Goal: Task Accomplishment & Management: Use online tool/utility

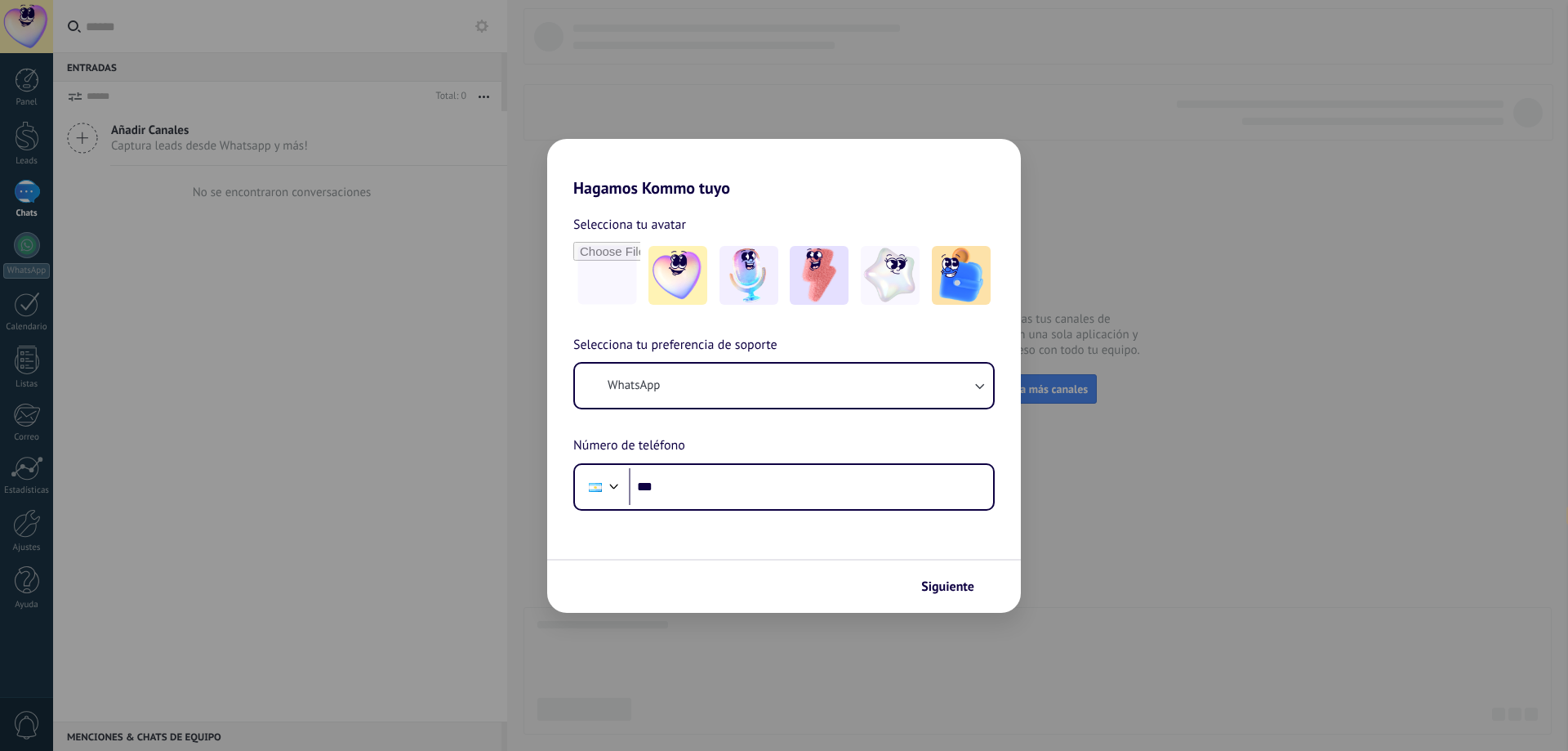
select select "**"
click at [979, 588] on icon "submit" at bounding box center [983, 586] width 11 height 11
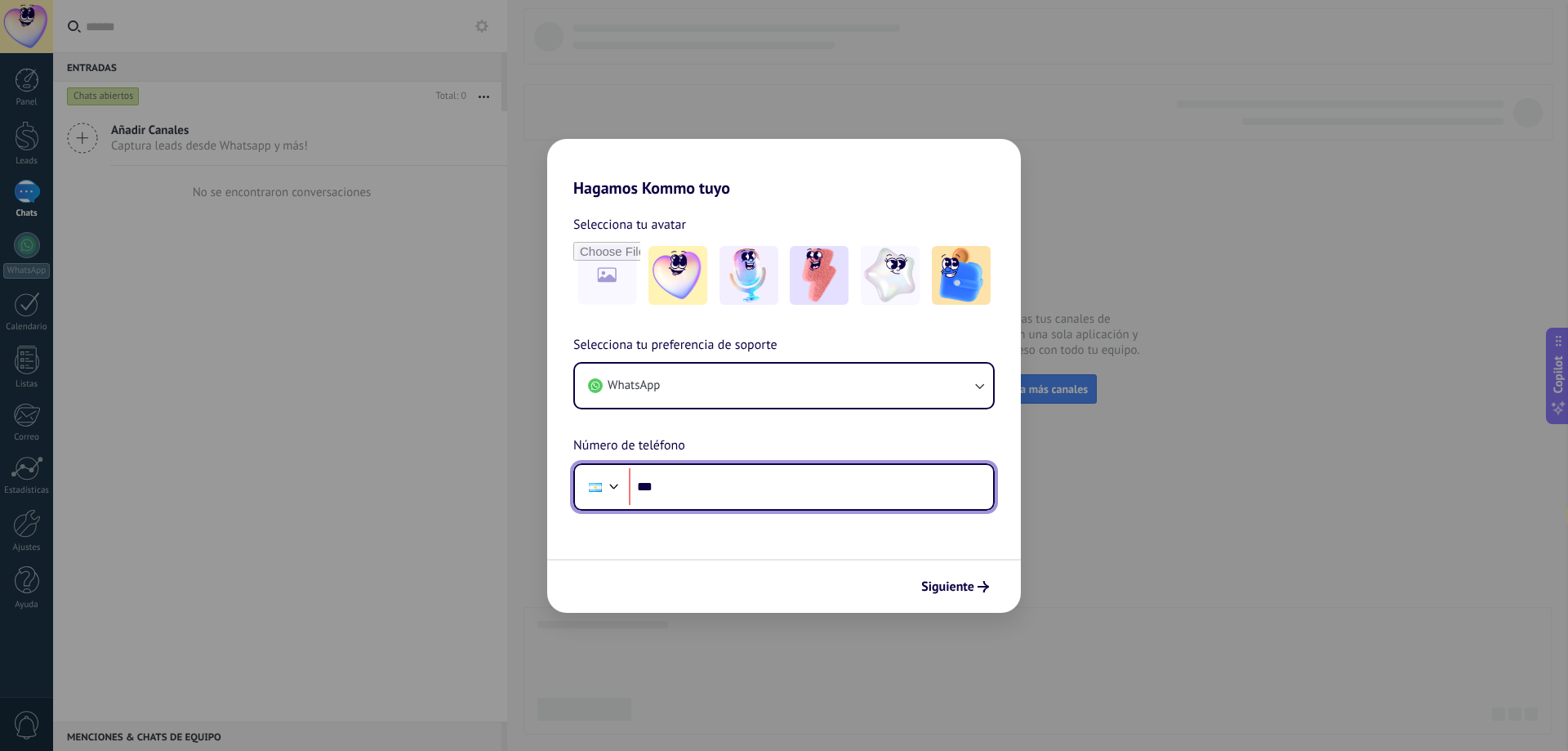
click at [865, 488] on input "***" at bounding box center [811, 487] width 364 height 38
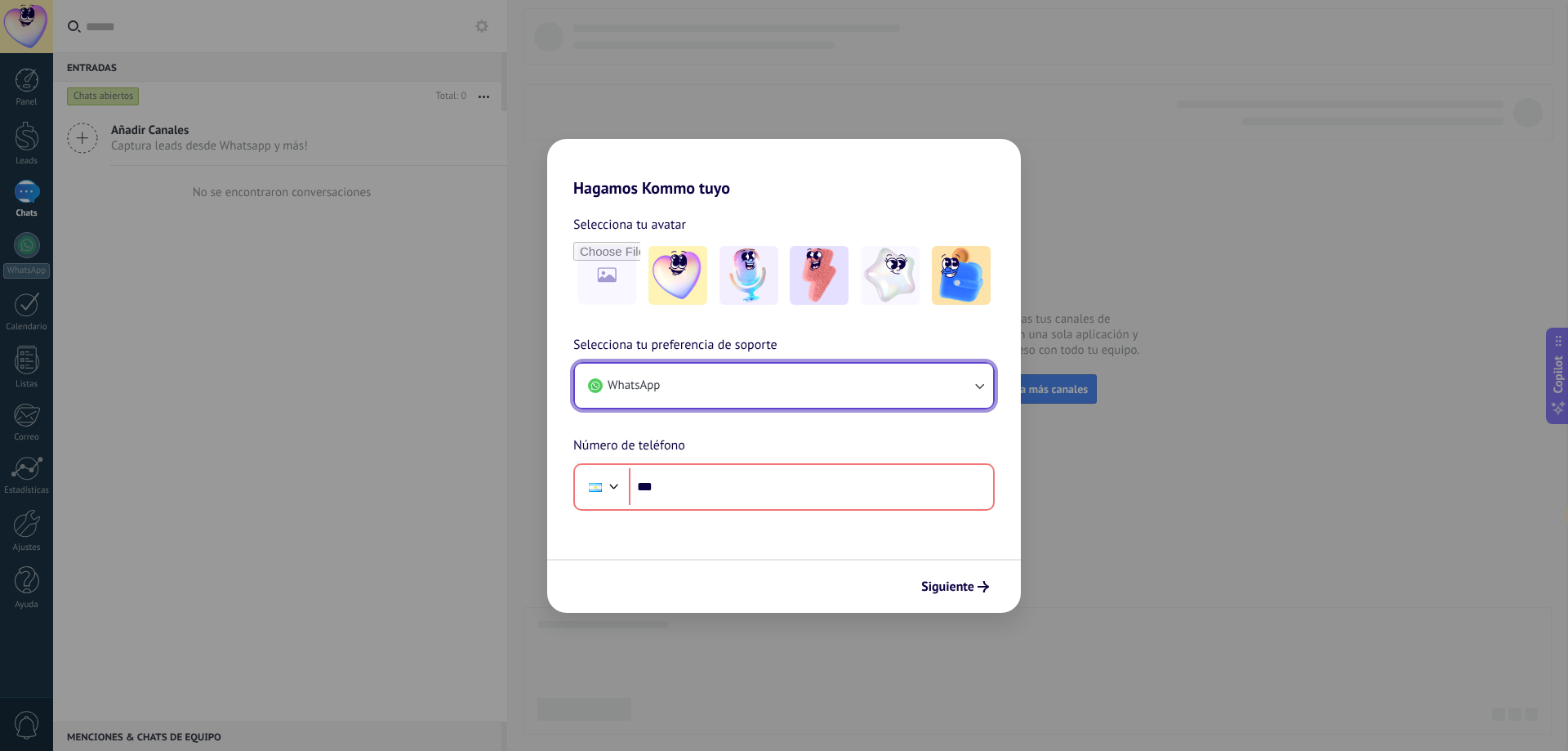
click at [816, 377] on button "WhatsApp" at bounding box center [784, 385] width 418 height 44
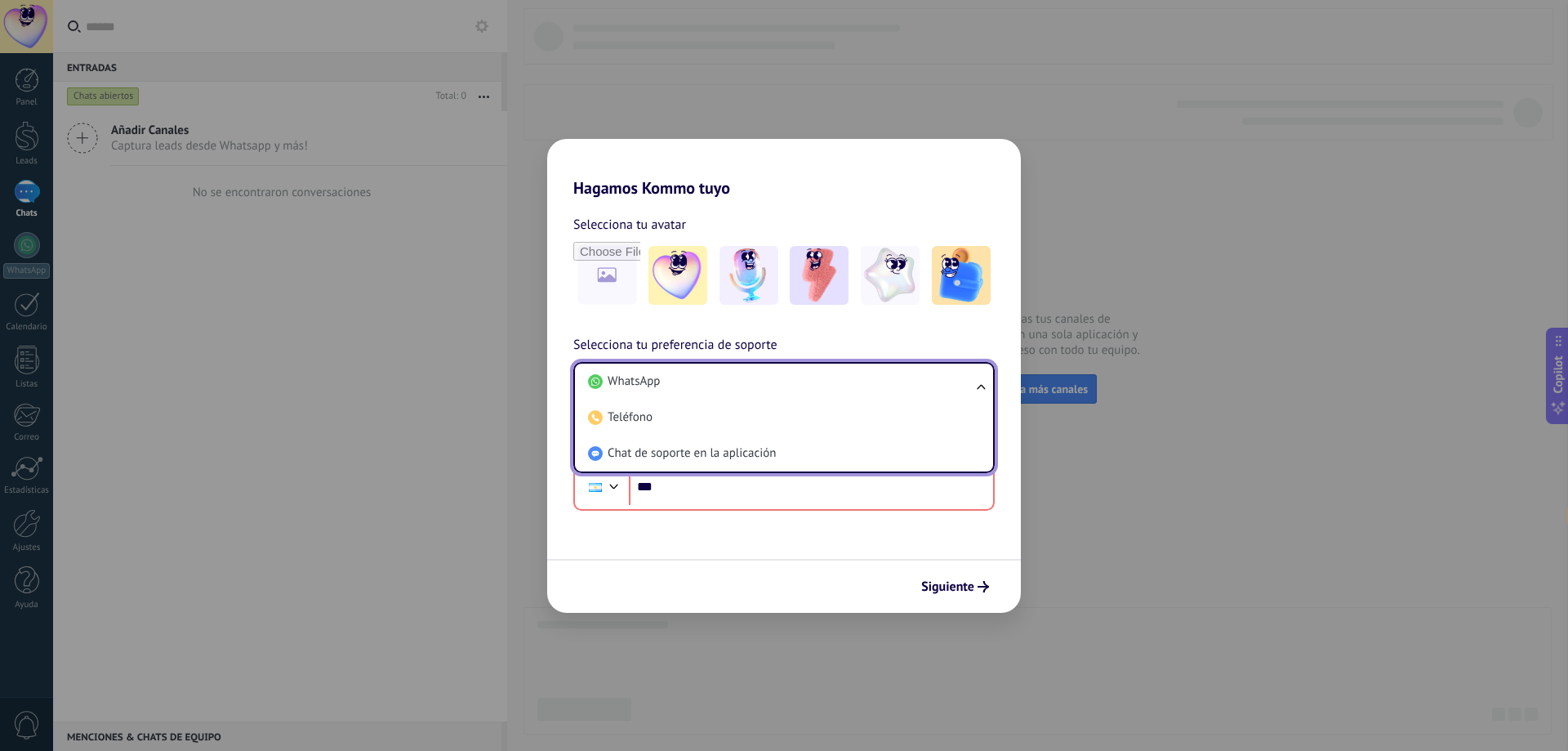
click at [816, 377] on li "WhatsApp" at bounding box center [781, 381] width 398 height 36
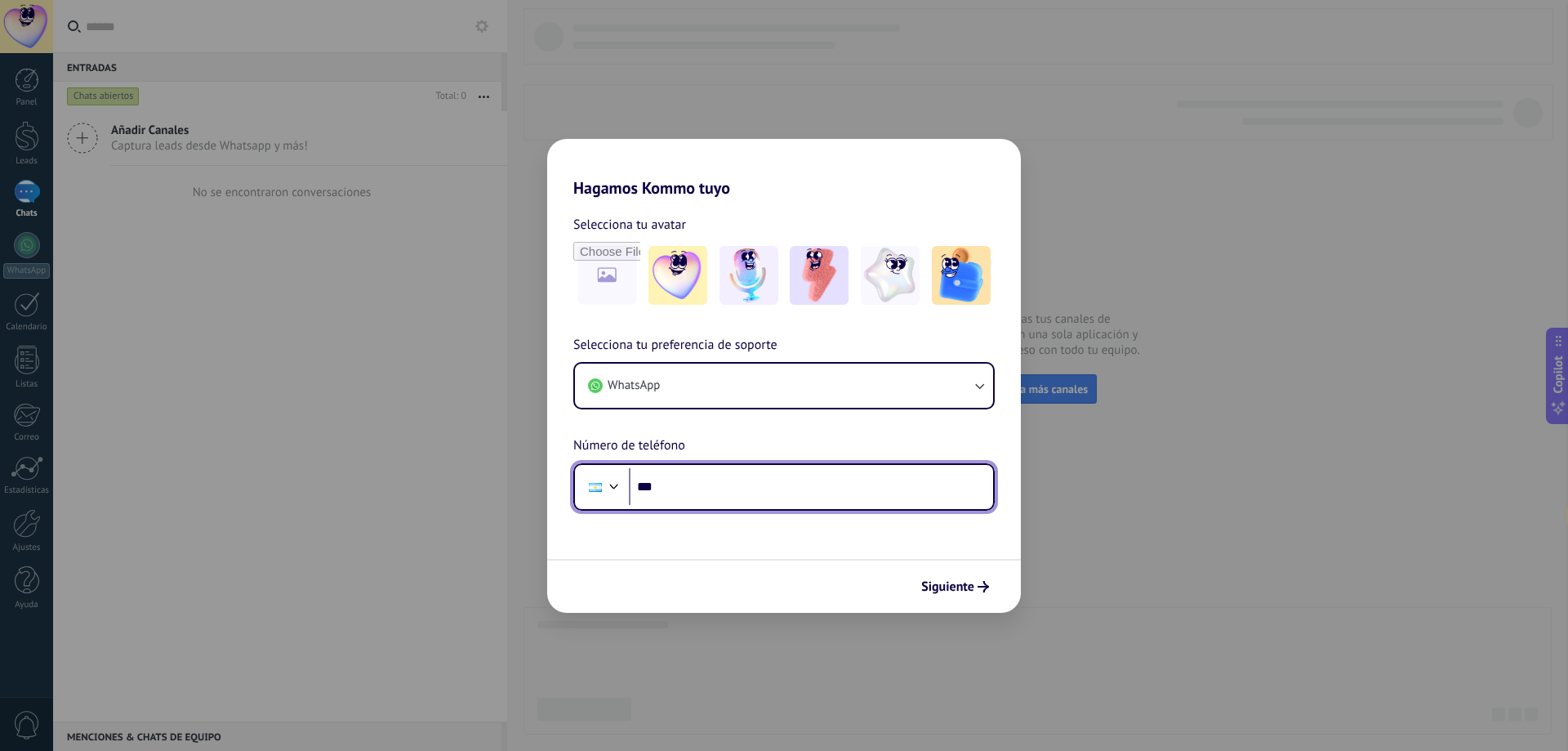
click at [798, 502] on input "***" at bounding box center [811, 487] width 364 height 38
click at [799, 502] on input "***" at bounding box center [811, 487] width 364 height 38
type input "**********"
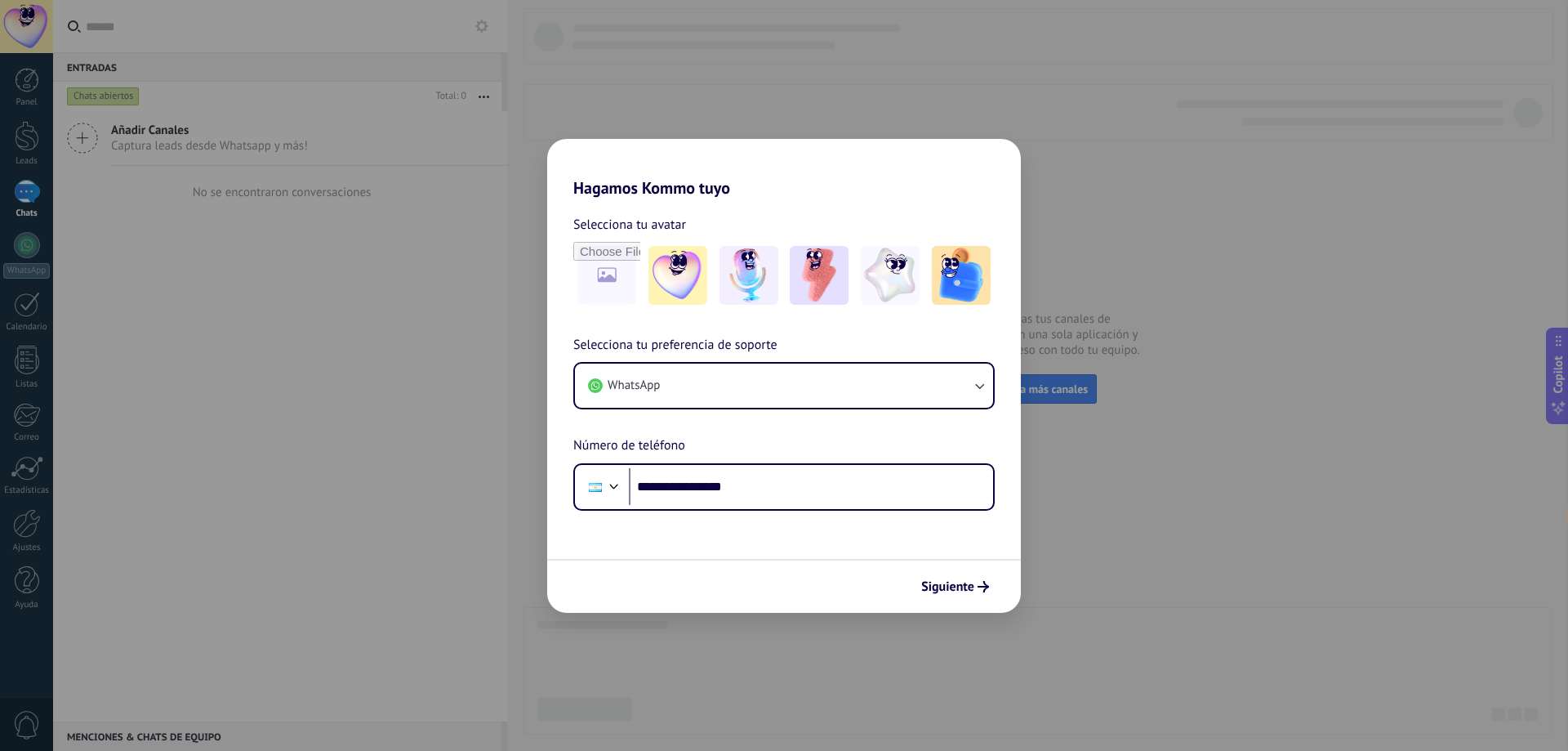
click at [956, 588] on span "Siguiente" at bounding box center [947, 586] width 53 height 11
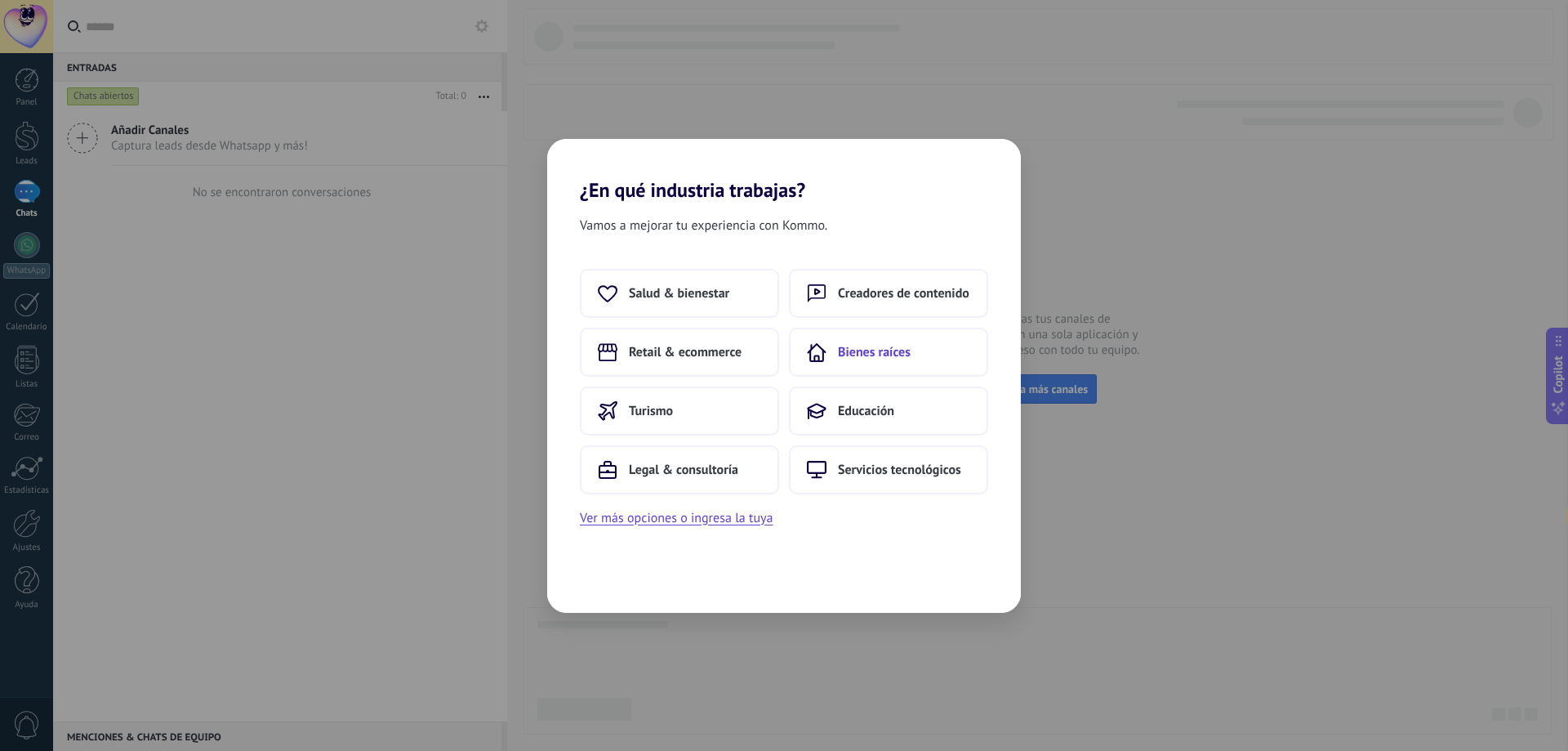
click at [863, 356] on span "Bienes raíces" at bounding box center [874, 352] width 73 height 16
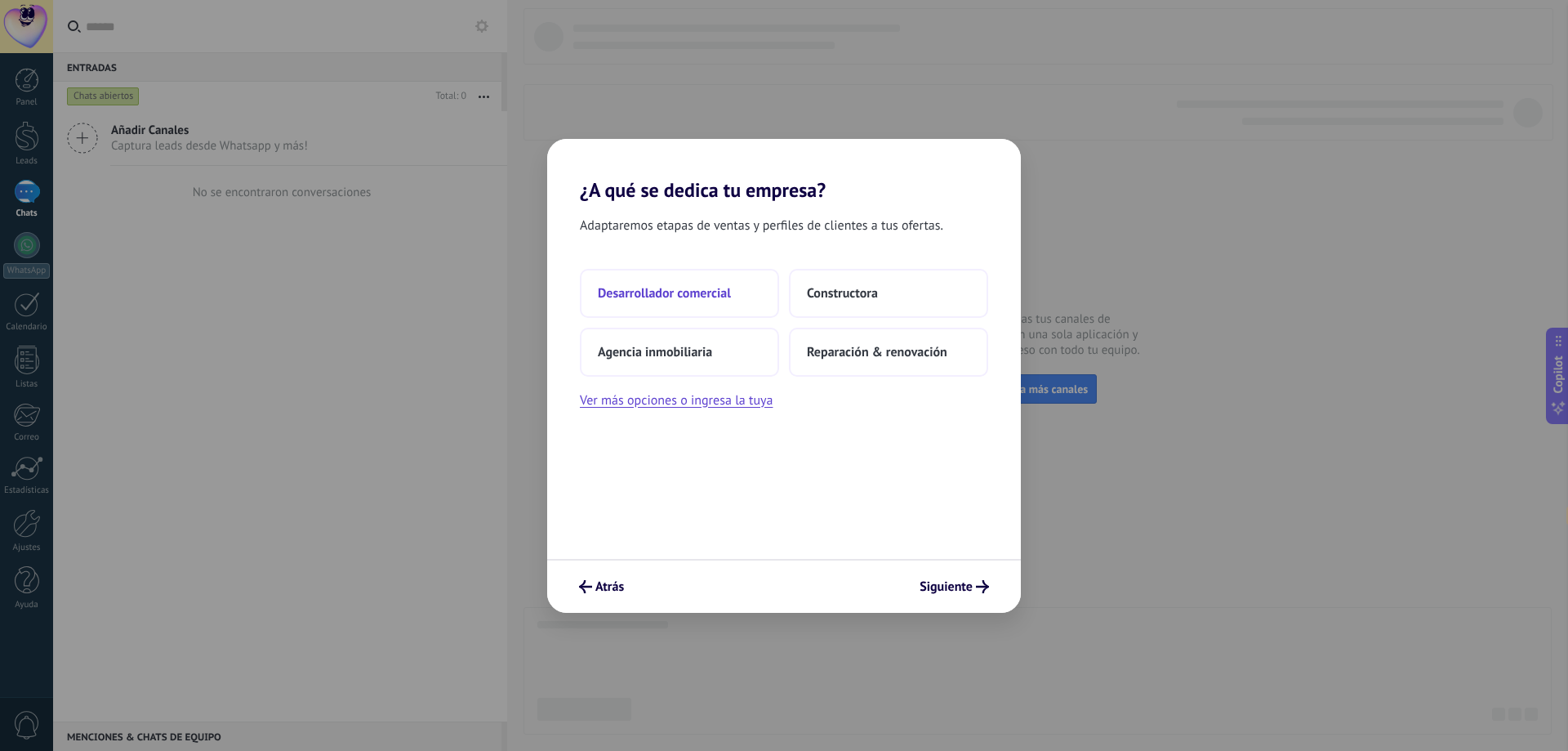
click at [670, 297] on span "Desarrollador comercial" at bounding box center [664, 293] width 133 height 16
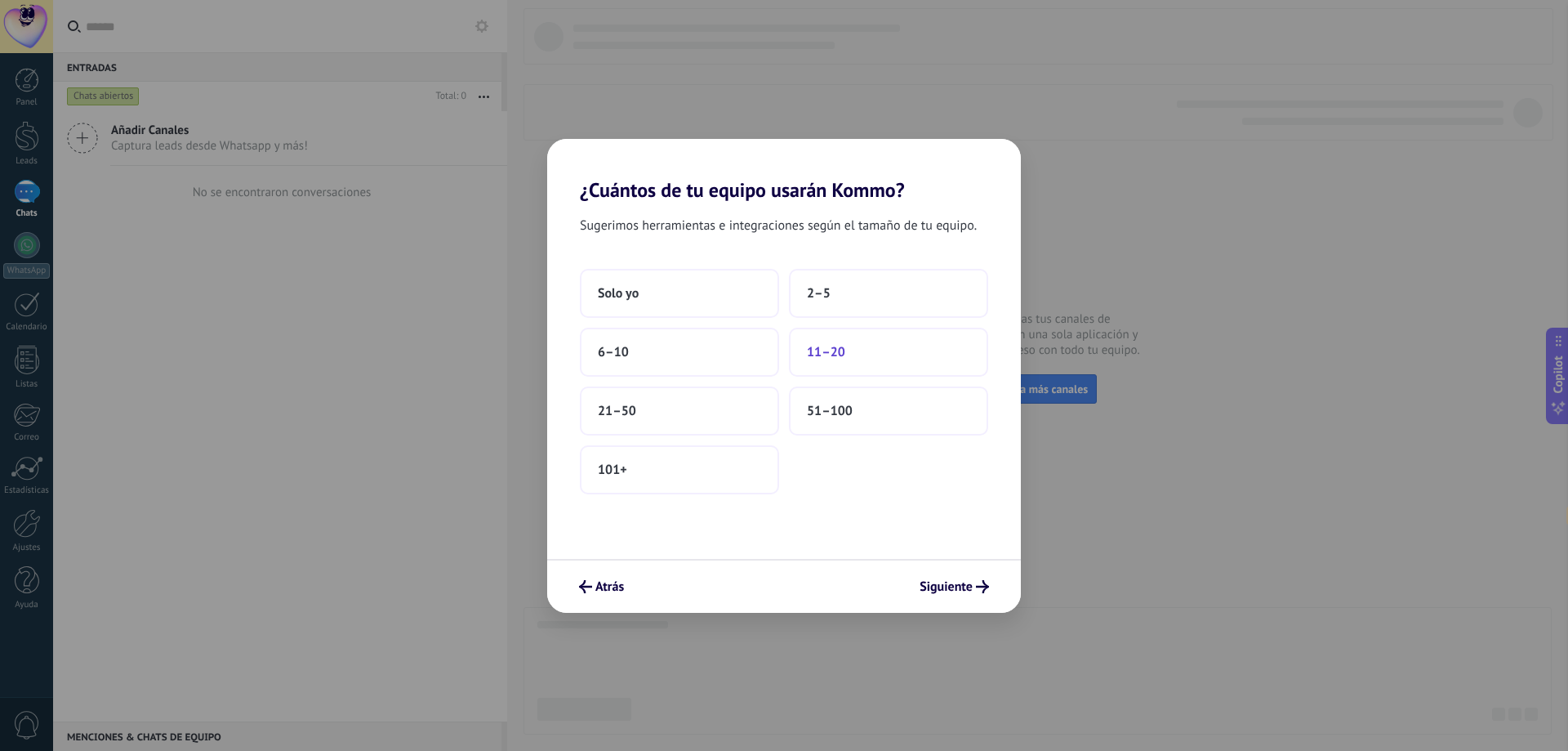
click at [849, 357] on button "11–20" at bounding box center [888, 352] width 199 height 49
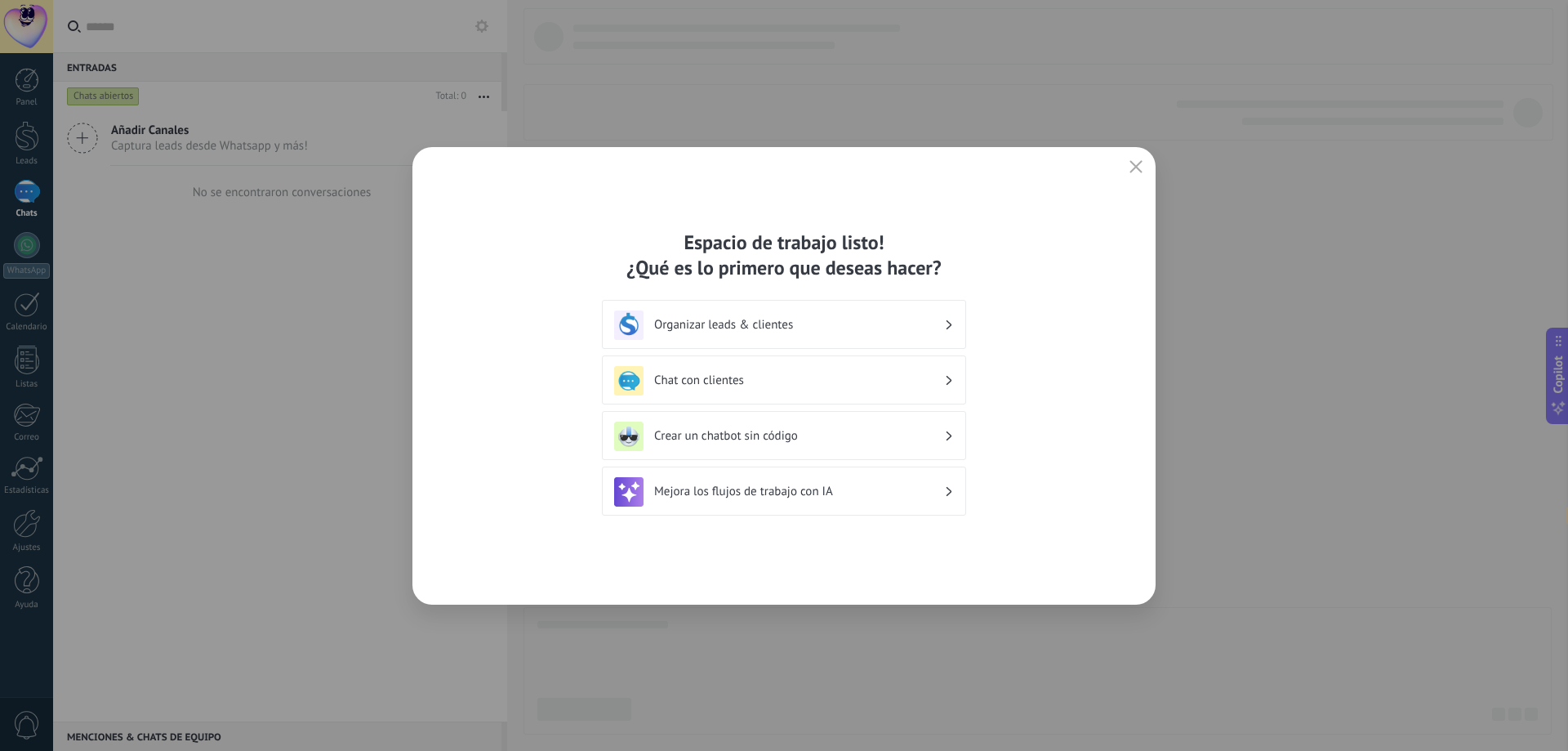
click at [776, 385] on h3 "Chat con clientes" at bounding box center [798, 380] width 290 height 16
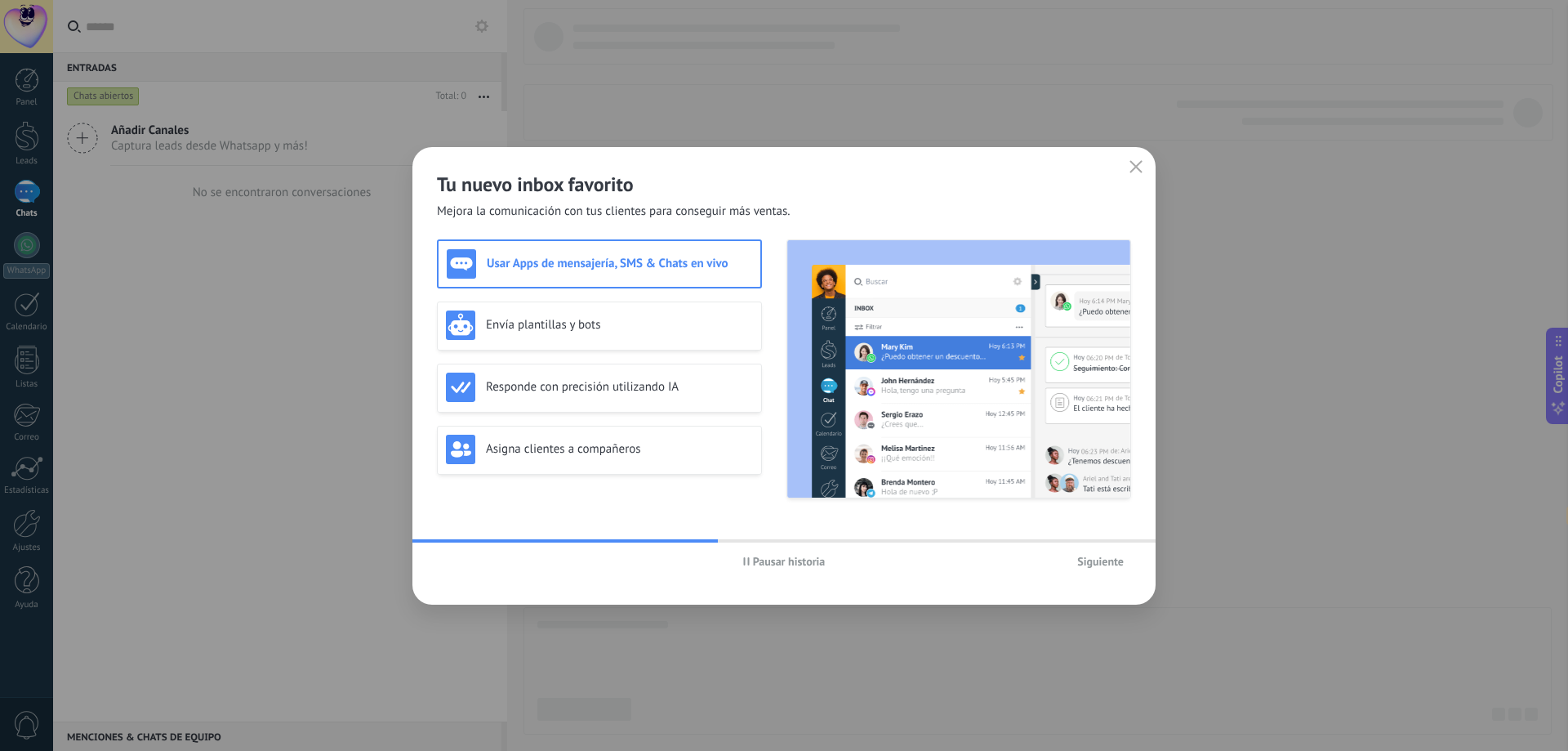
click at [776, 559] on span "Pausar historia" at bounding box center [788, 561] width 73 height 11
click at [1102, 565] on span "Siguiente" at bounding box center [1100, 561] width 47 height 11
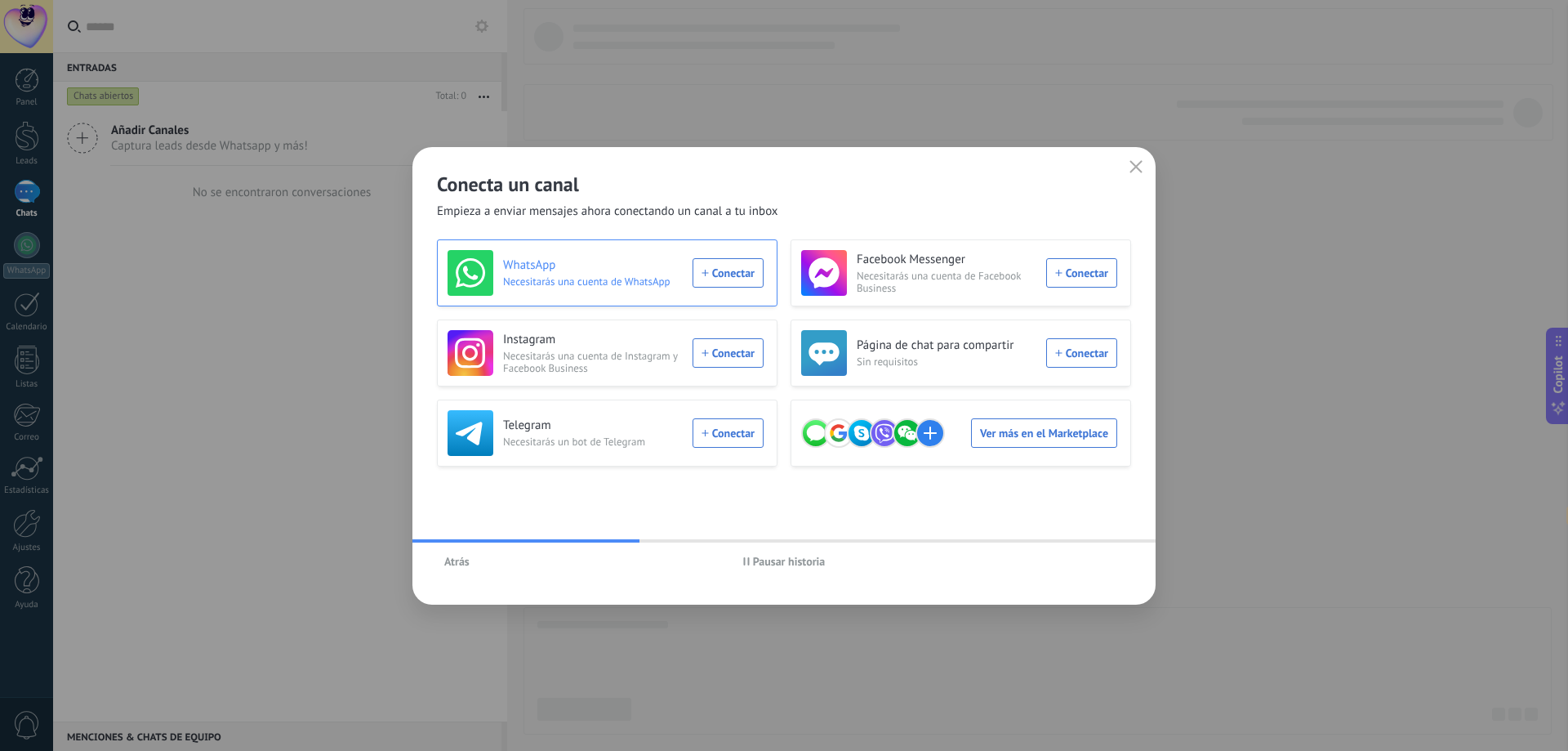
click at [735, 276] on div "WhatsApp Necesitarás una cuenta de WhatsApp Conectar" at bounding box center [604, 273] width 316 height 46
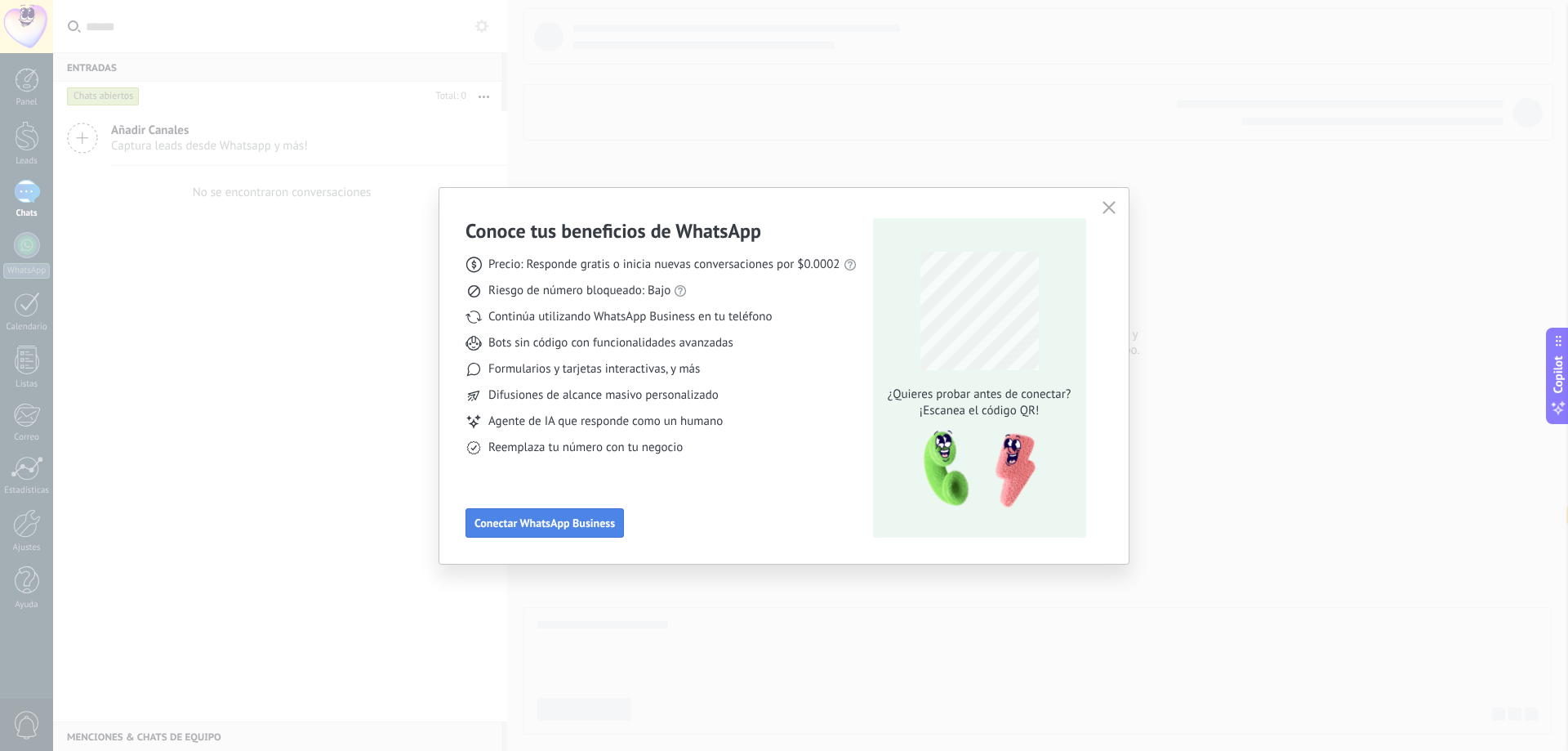
click at [578, 524] on span "Conectar WhatsApp Business" at bounding box center [545, 522] width 140 height 11
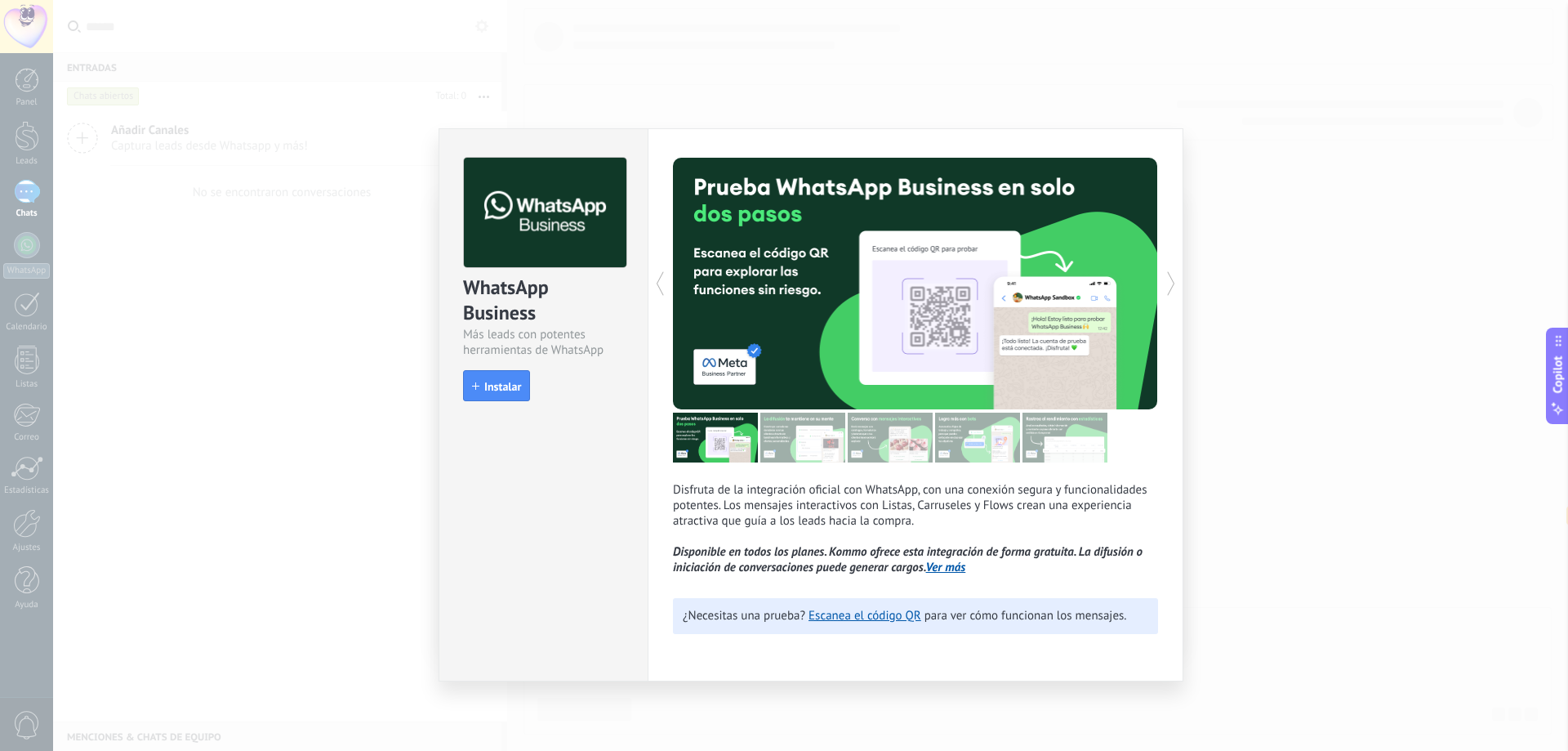
click at [588, 94] on div "WhatsApp Business Más leads con potentes herramientas de WhatsApp install Insta…" at bounding box center [809, 376] width 1514 height 751
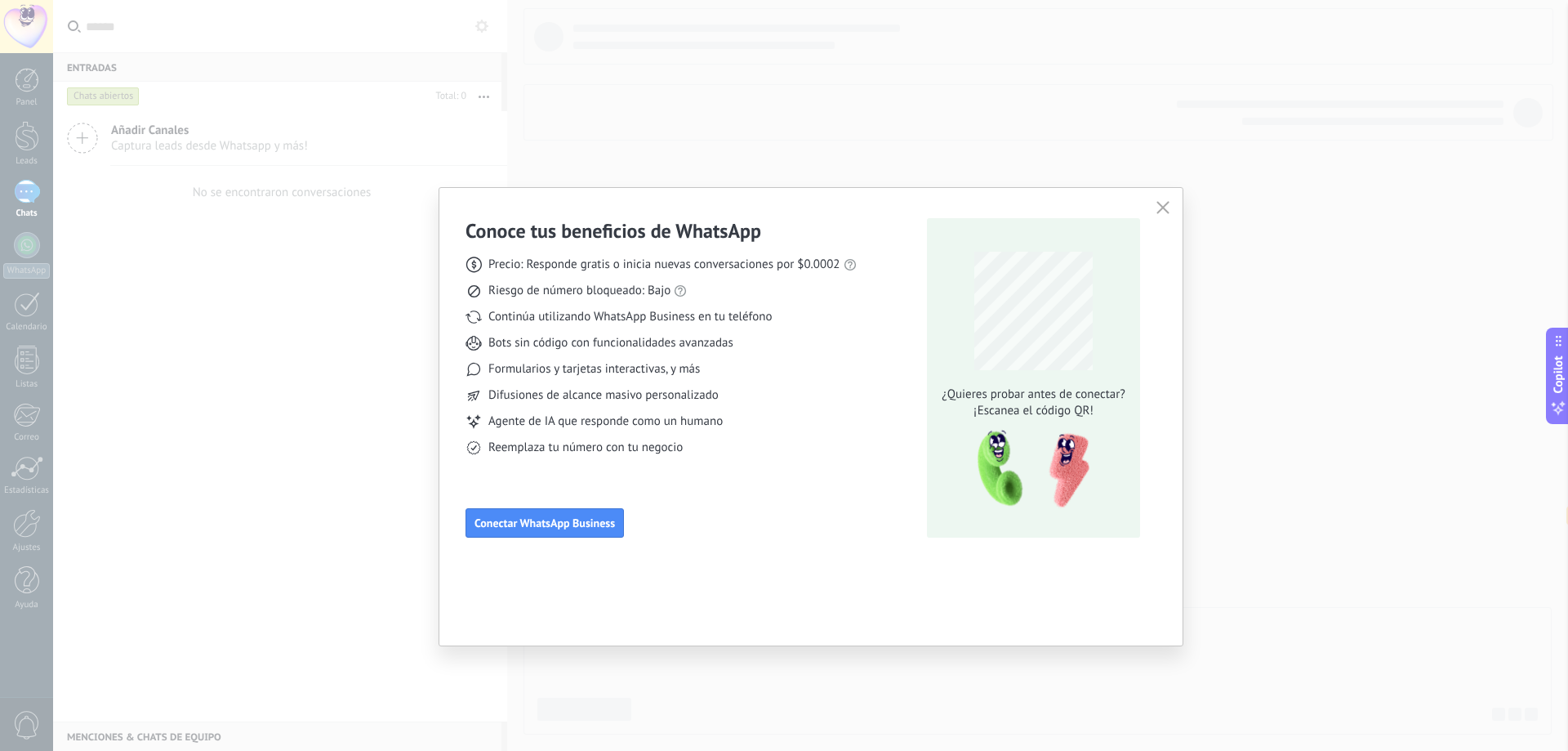
drag, startPoint x: 588, startPoint y: 94, endPoint x: 1059, endPoint y: 225, distance: 488.9
click at [589, 94] on div "Conoce tus beneficios de WhatsApp Precio: Responde gratis o inicia nuevas conve…" at bounding box center [784, 376] width 1568 height 751
click at [1159, 211] on use "button" at bounding box center [1163, 207] width 12 height 12
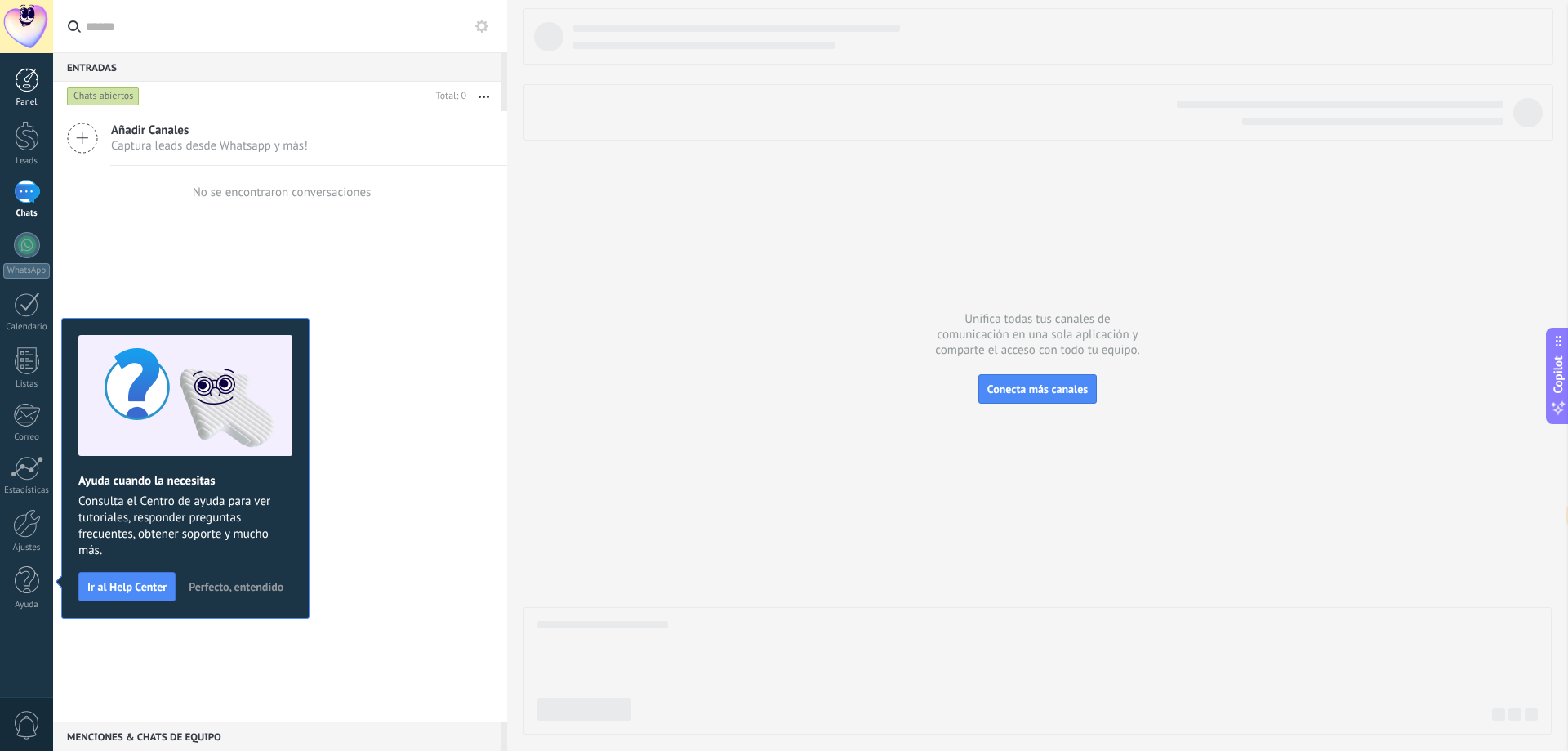
click at [25, 76] on div at bounding box center [27, 80] width 25 height 25
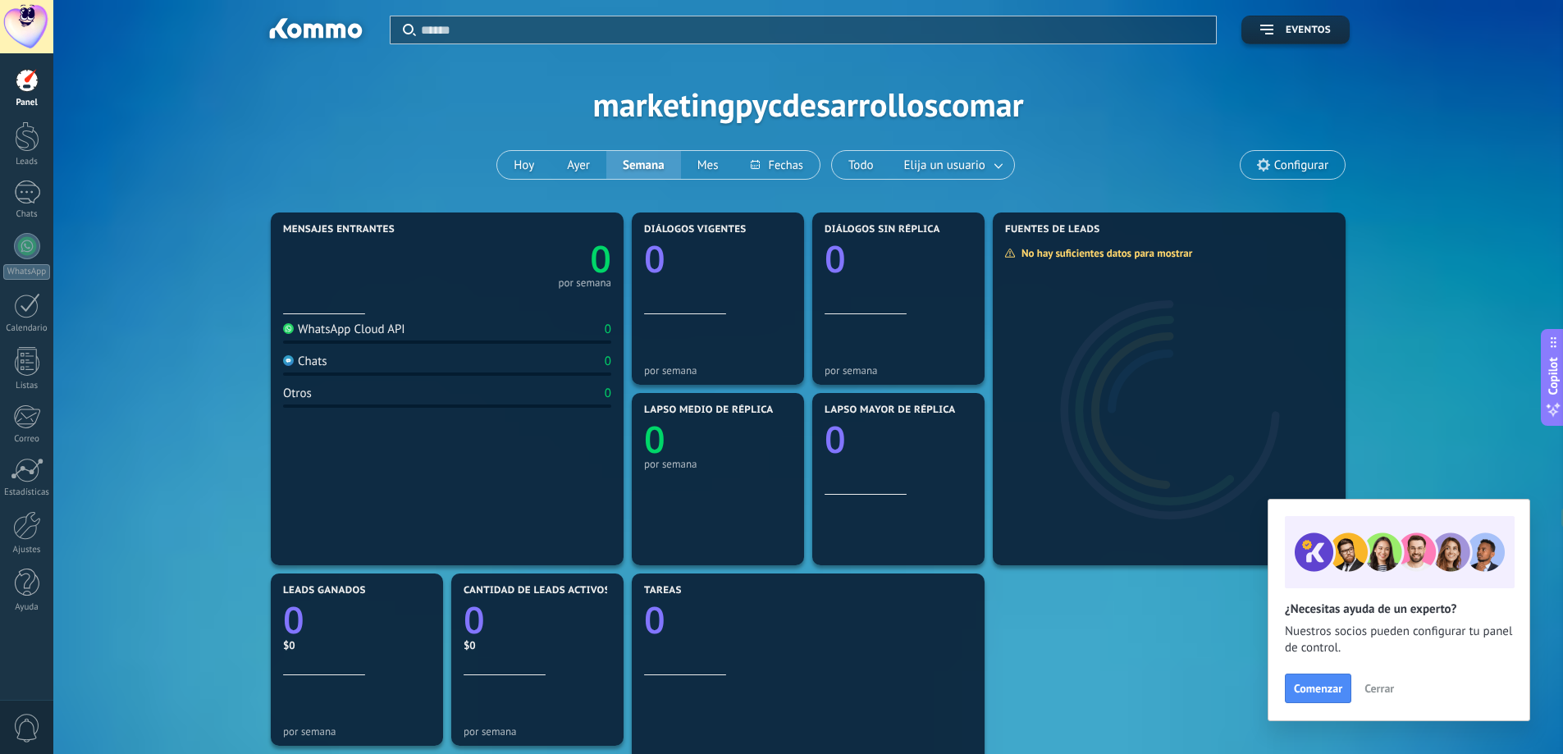
click at [1396, 688] on button "Cerrar" at bounding box center [1379, 688] width 44 height 25
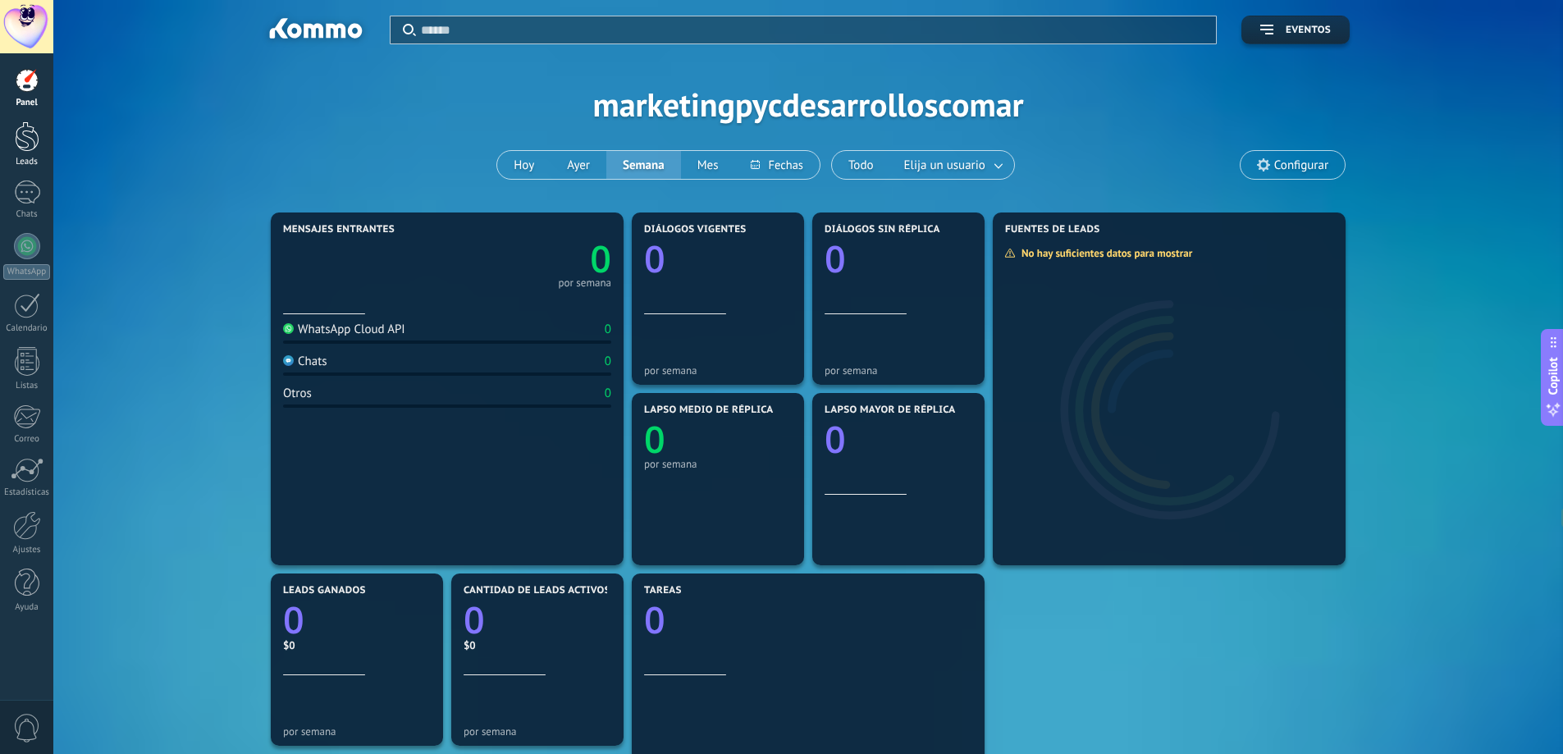
click at [25, 134] on div at bounding box center [27, 136] width 25 height 30
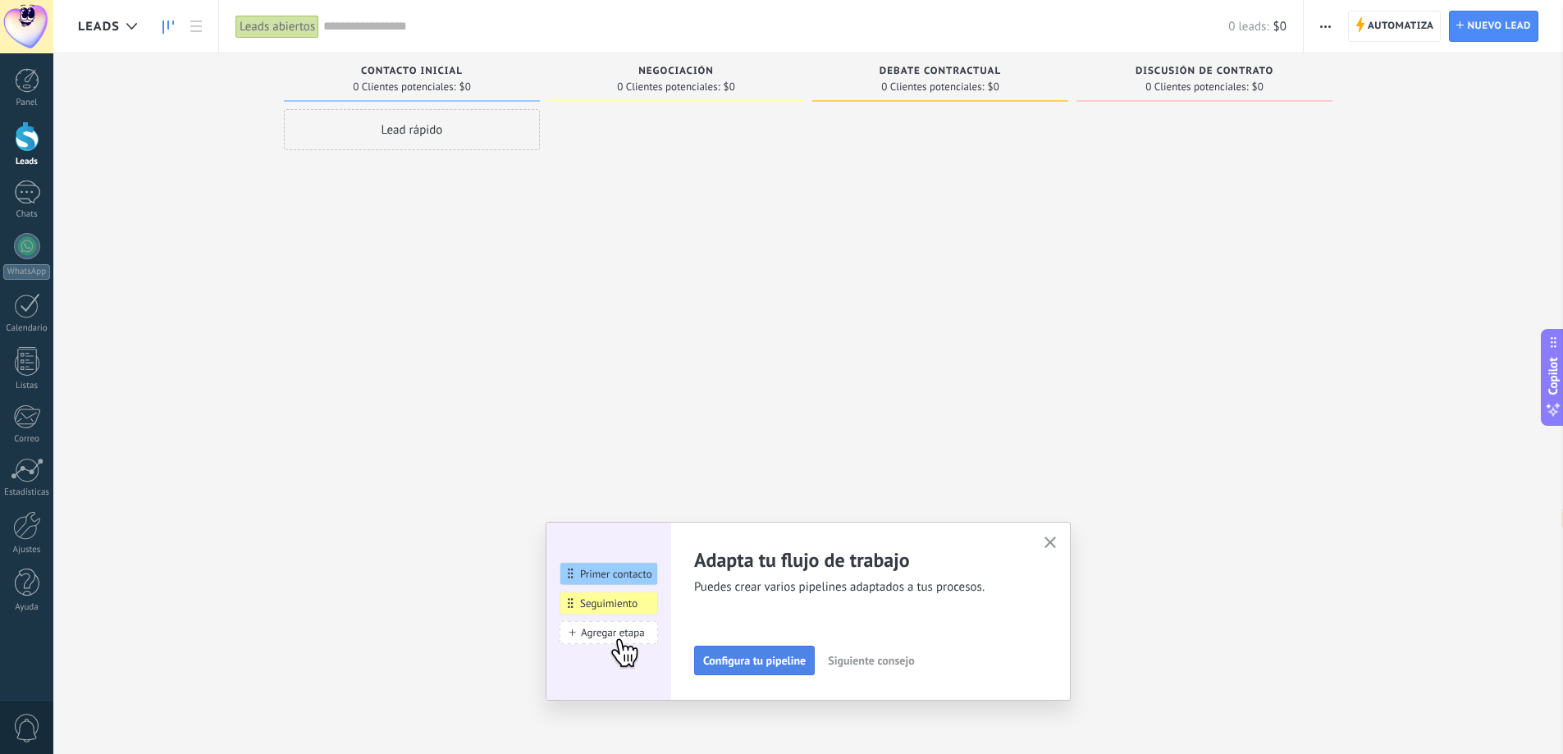
click at [767, 665] on span "Configura tu pipeline" at bounding box center [754, 660] width 103 height 11
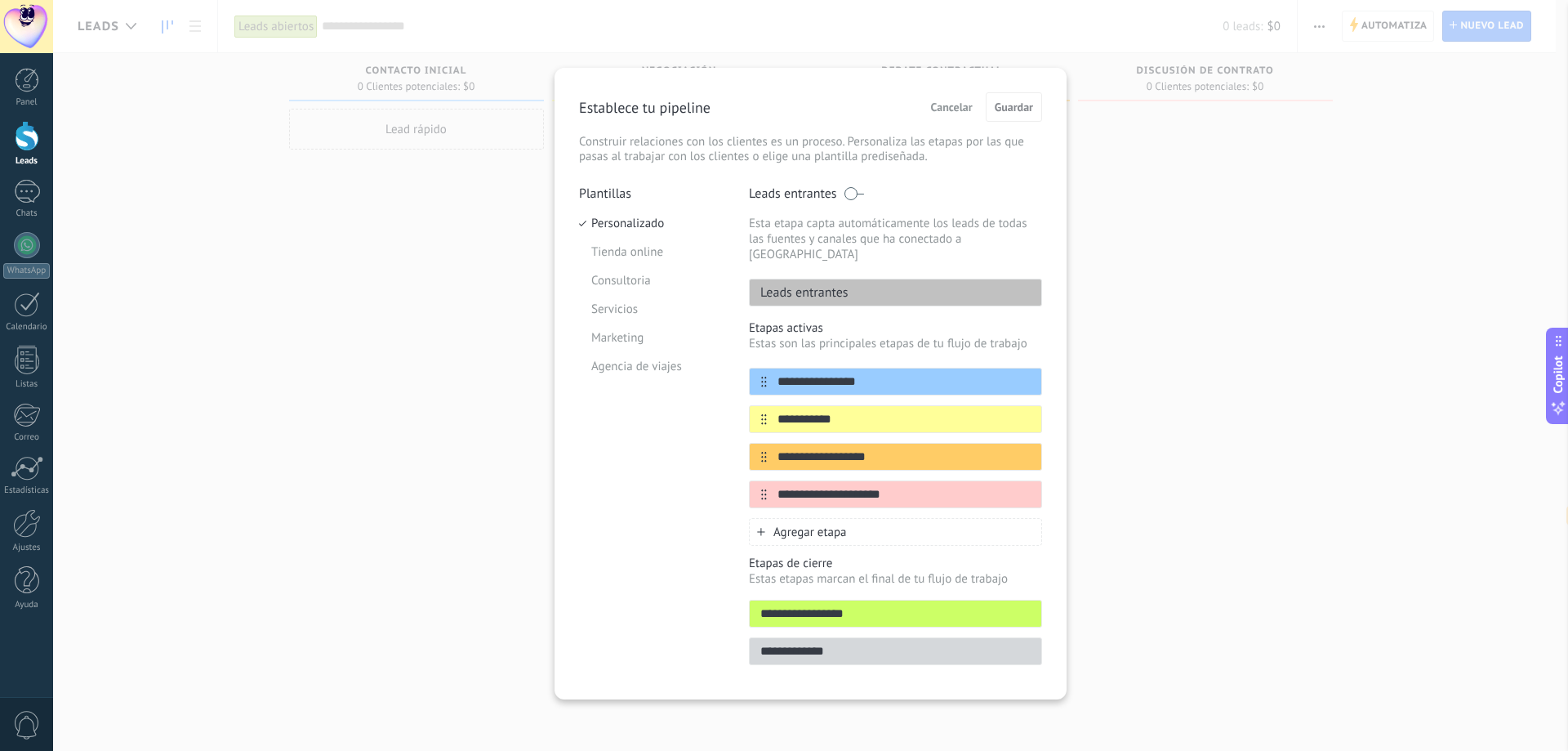
click at [1245, 292] on div "**********" at bounding box center [809, 376] width 1514 height 751
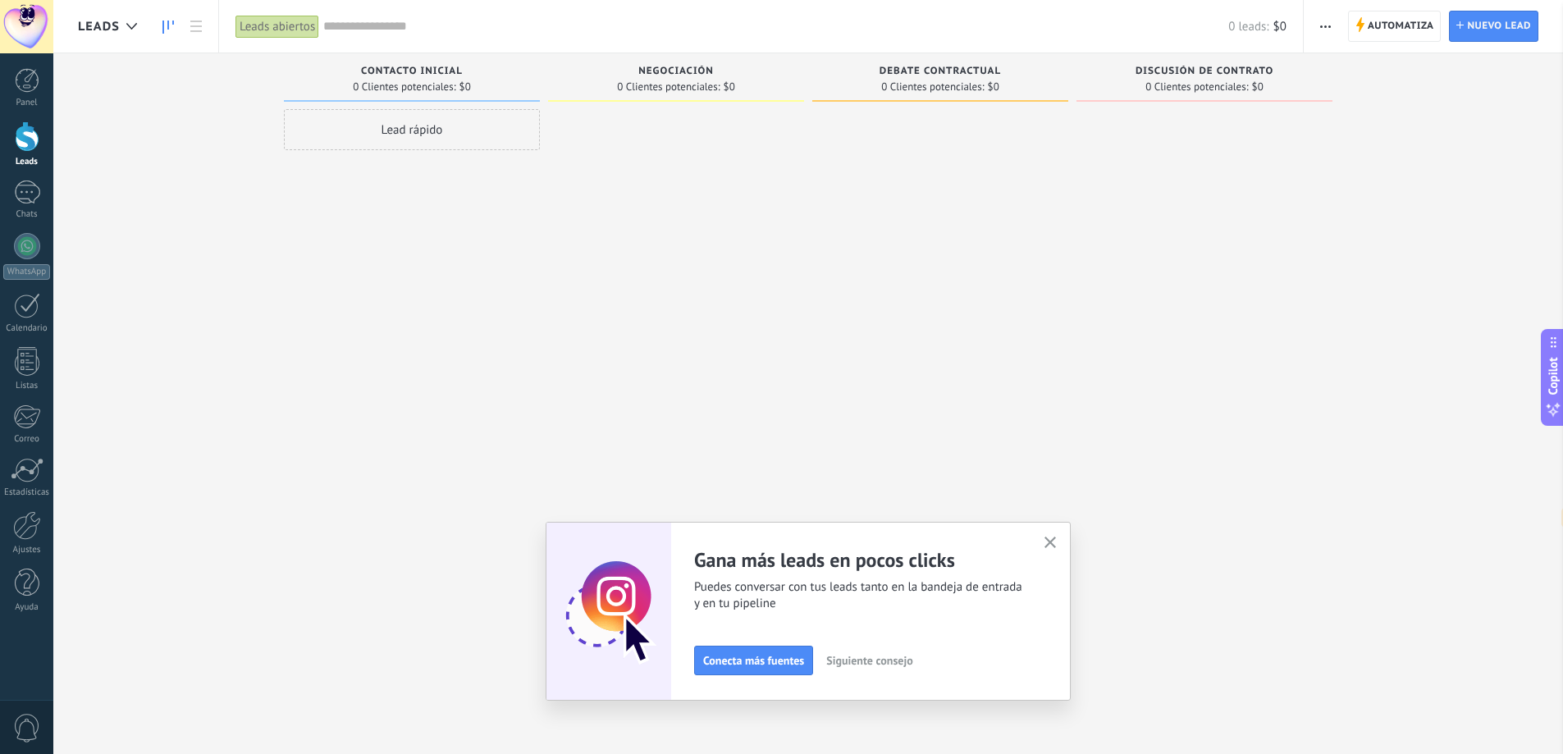
click at [1056, 542] on icon "button" at bounding box center [1050, 542] width 12 height 12
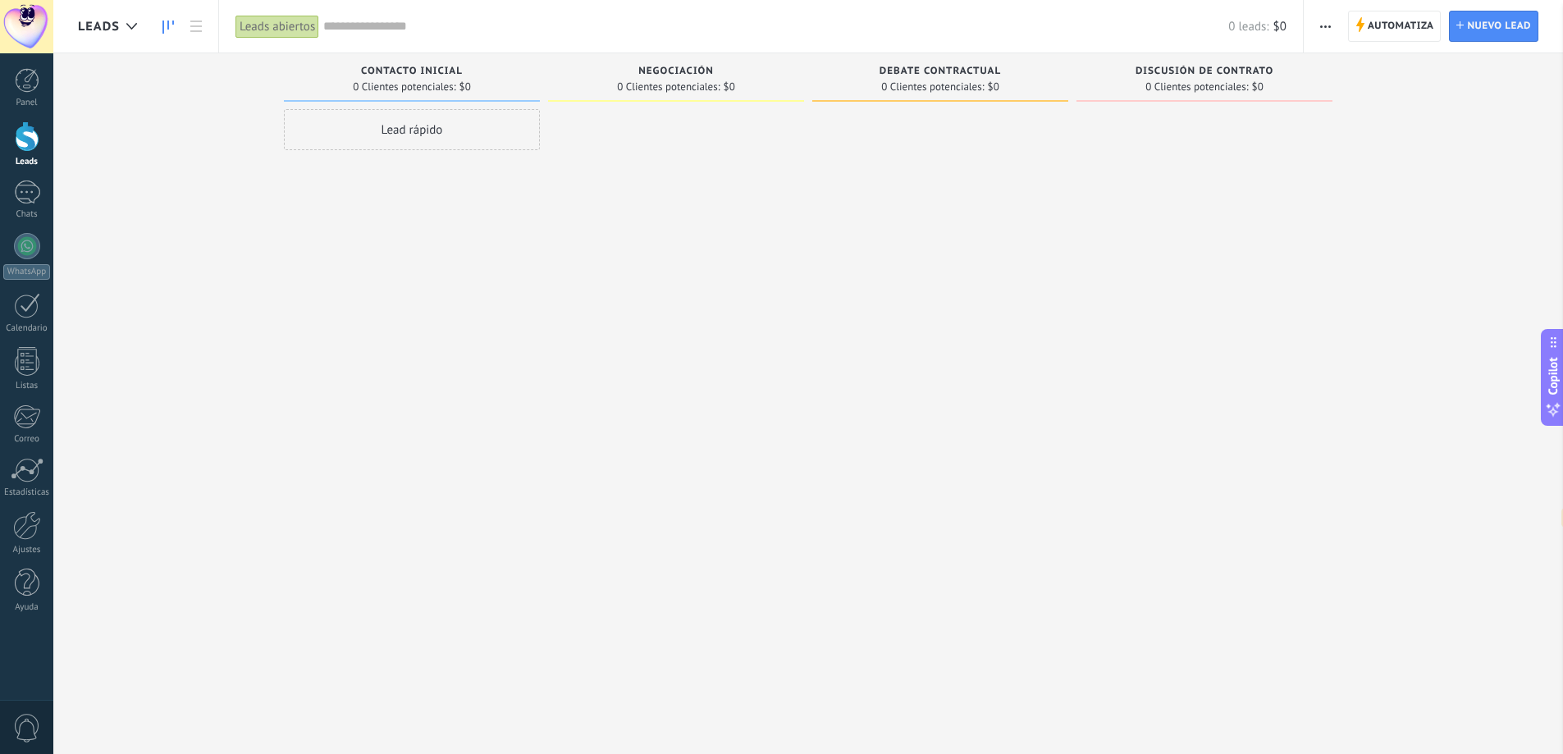
click at [463, 131] on div "Lead rápido" at bounding box center [412, 129] width 256 height 41
drag, startPoint x: 705, startPoint y: 285, endPoint x: 605, endPoint y: 170, distance: 152.3
click at [705, 278] on div at bounding box center [676, 379] width 256 height 540
click at [451, 72] on span "Contacto inicial" at bounding box center [412, 71] width 102 height 11
click at [860, 271] on div at bounding box center [940, 379] width 256 height 540
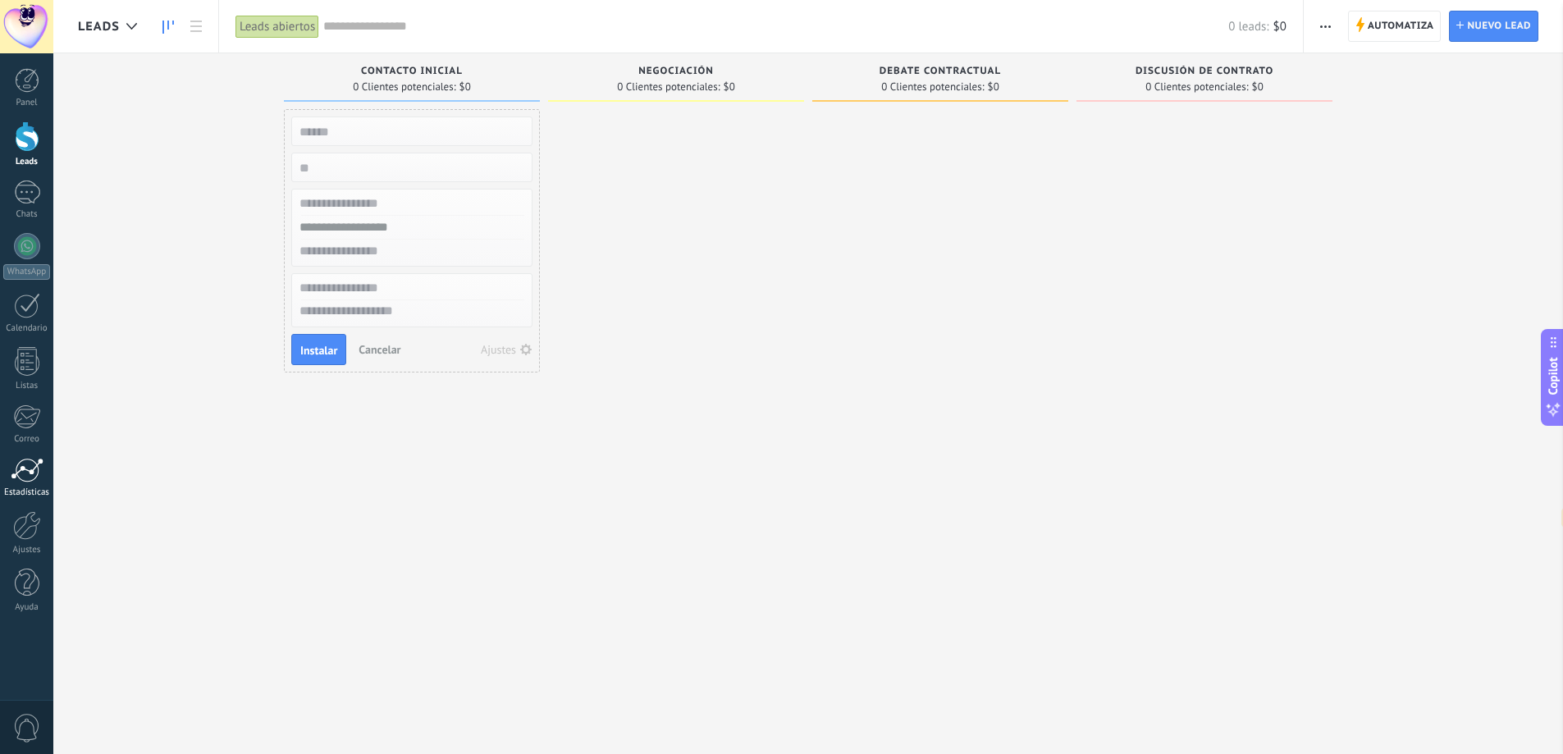
click at [28, 481] on div at bounding box center [27, 470] width 33 height 25
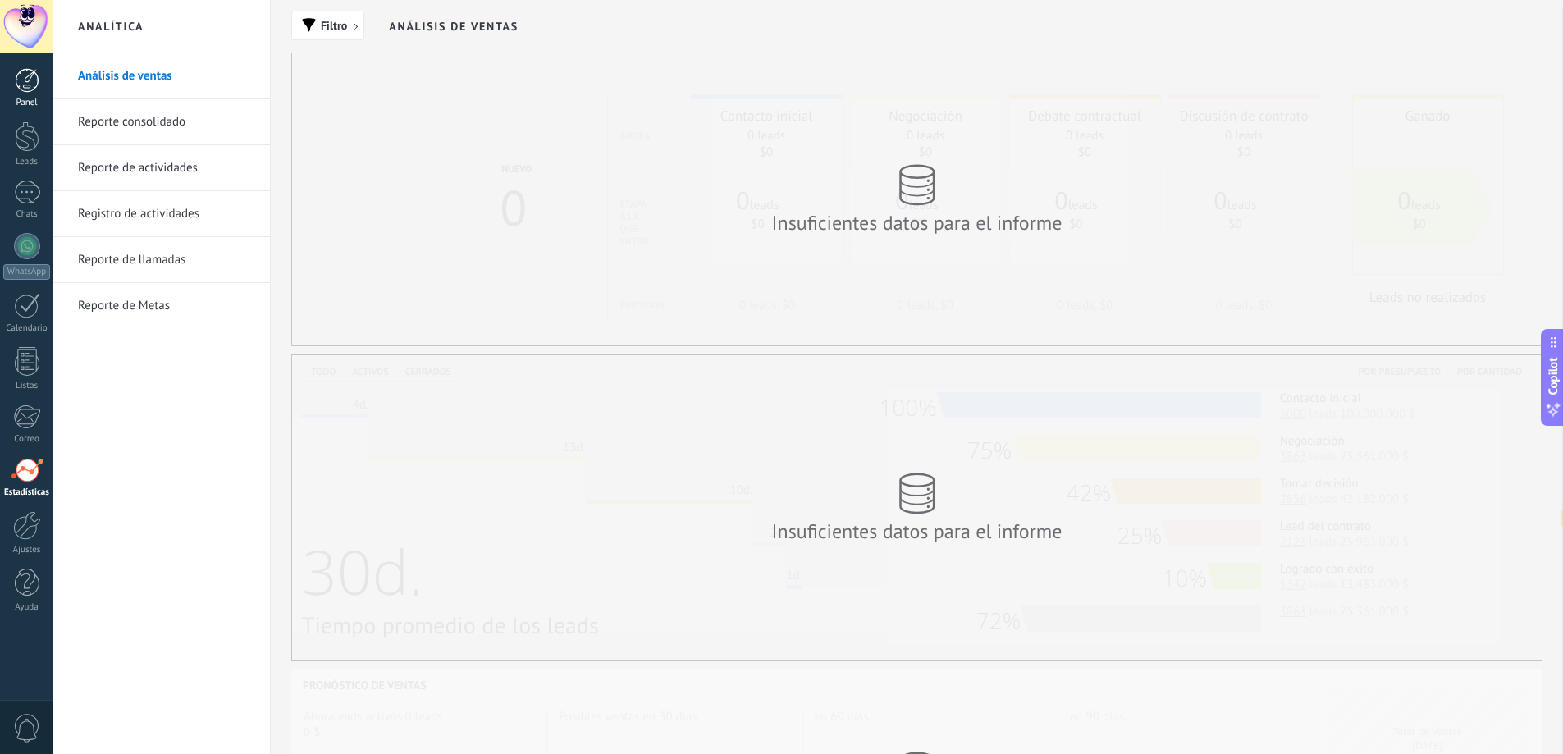
click at [25, 79] on div at bounding box center [27, 80] width 25 height 25
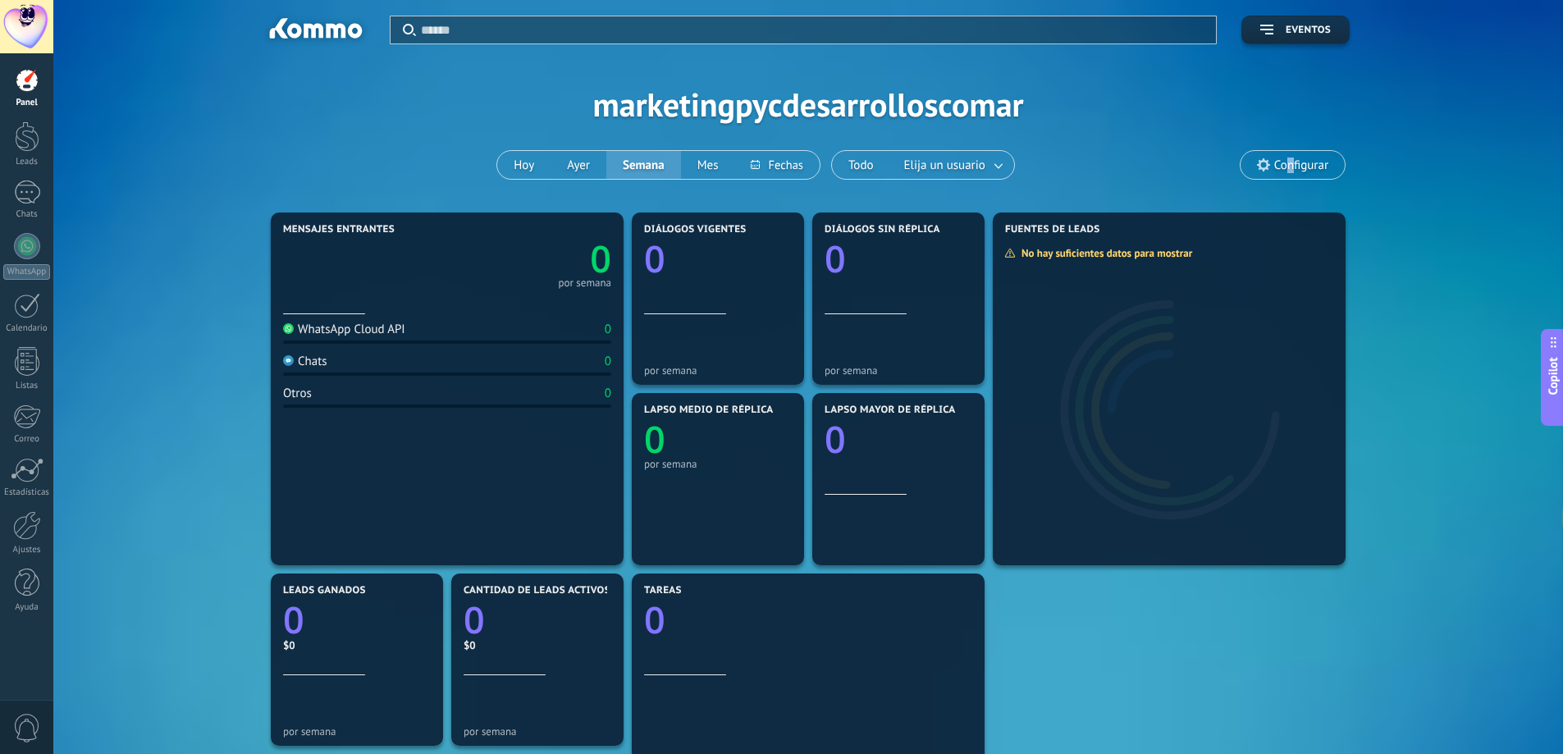
click at [1292, 164] on span "Configurar" at bounding box center [1301, 165] width 54 height 14
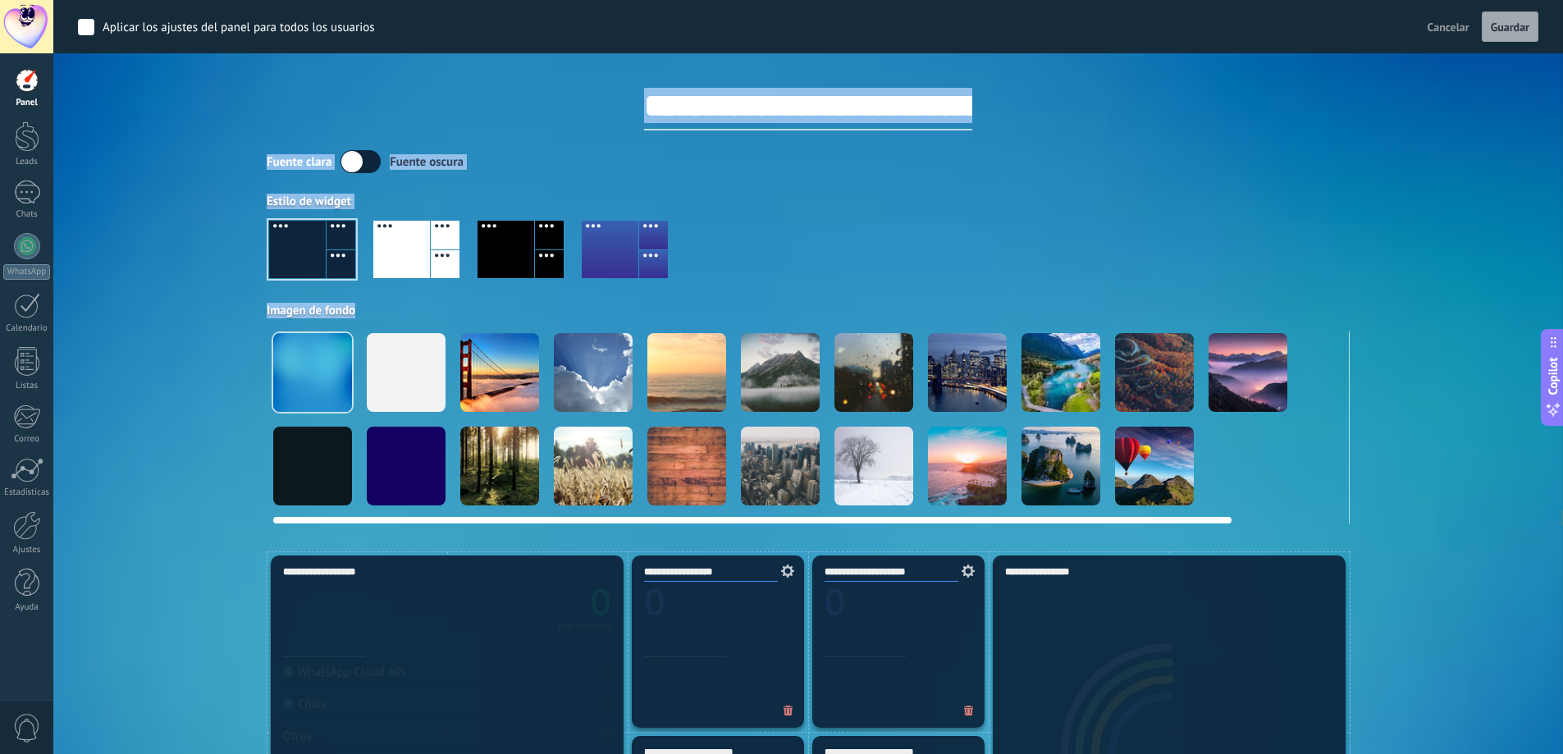
drag, startPoint x: 1164, startPoint y: 526, endPoint x: 1252, endPoint y: 516, distance: 89.1
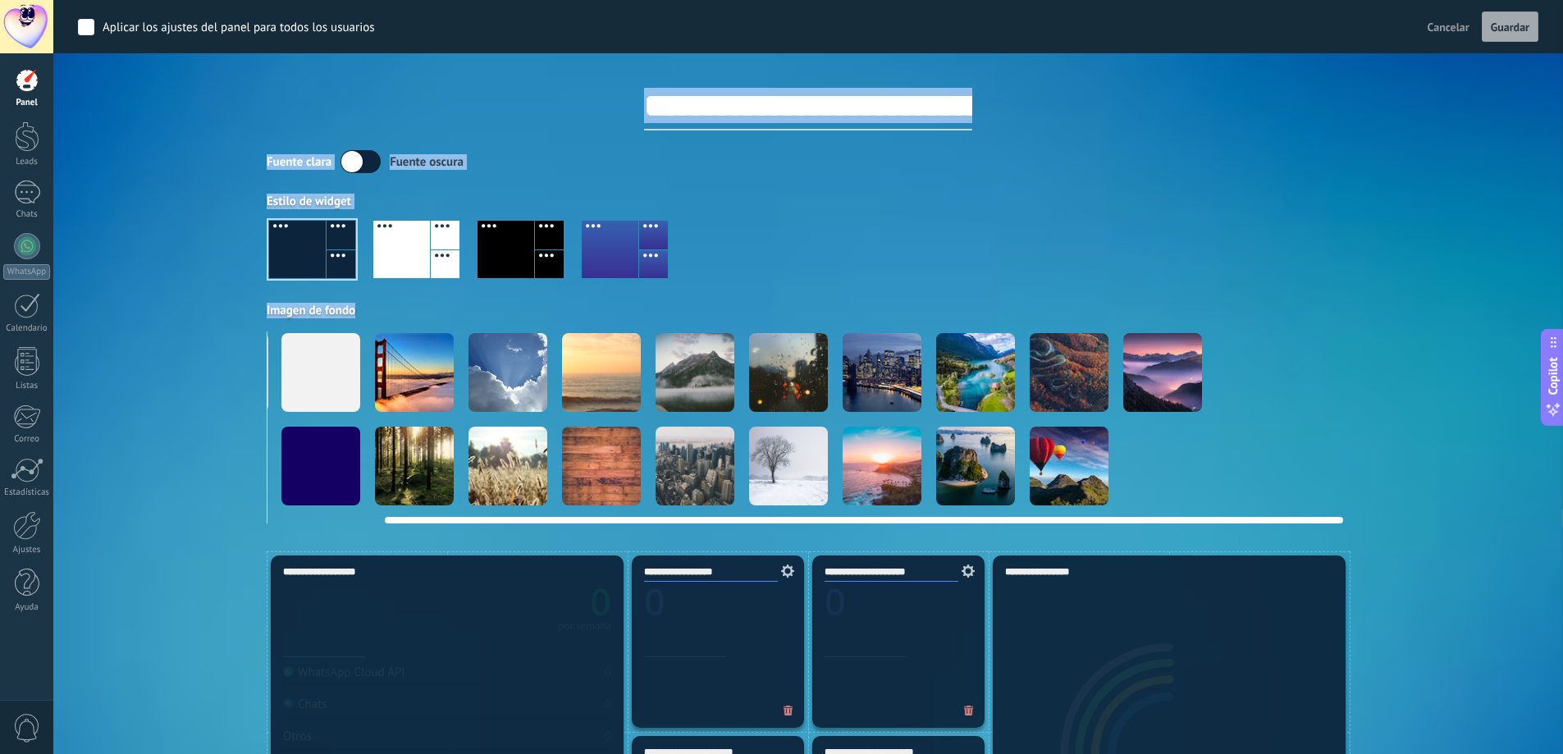
scroll to position [0, 126]
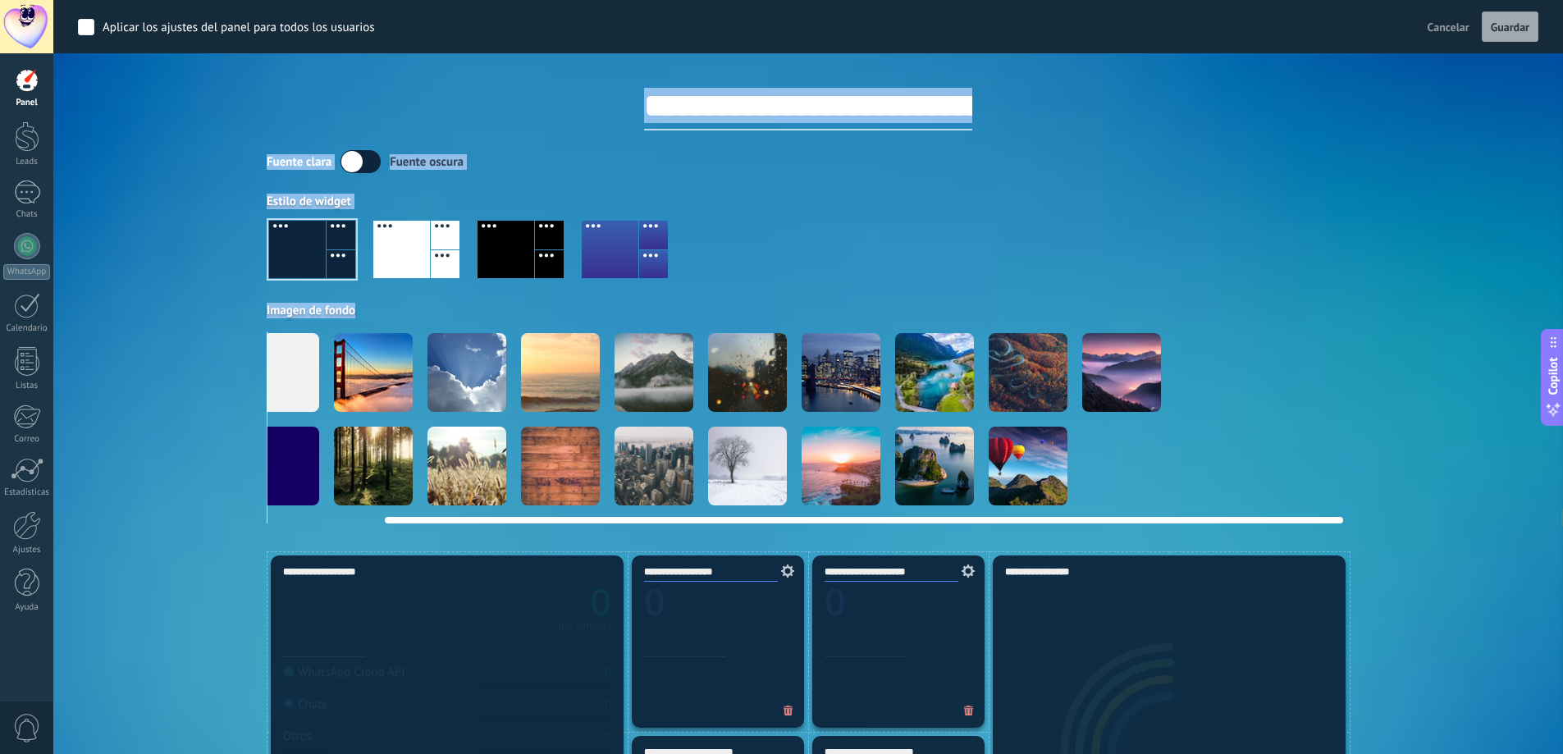
drag, startPoint x: 1200, startPoint y: 519, endPoint x: 1325, endPoint y: 519, distance: 124.7
click at [1325, 519] on div at bounding box center [864, 520] width 958 height 7
click at [1208, 480] on video at bounding box center [1214, 466] width 79 height 79
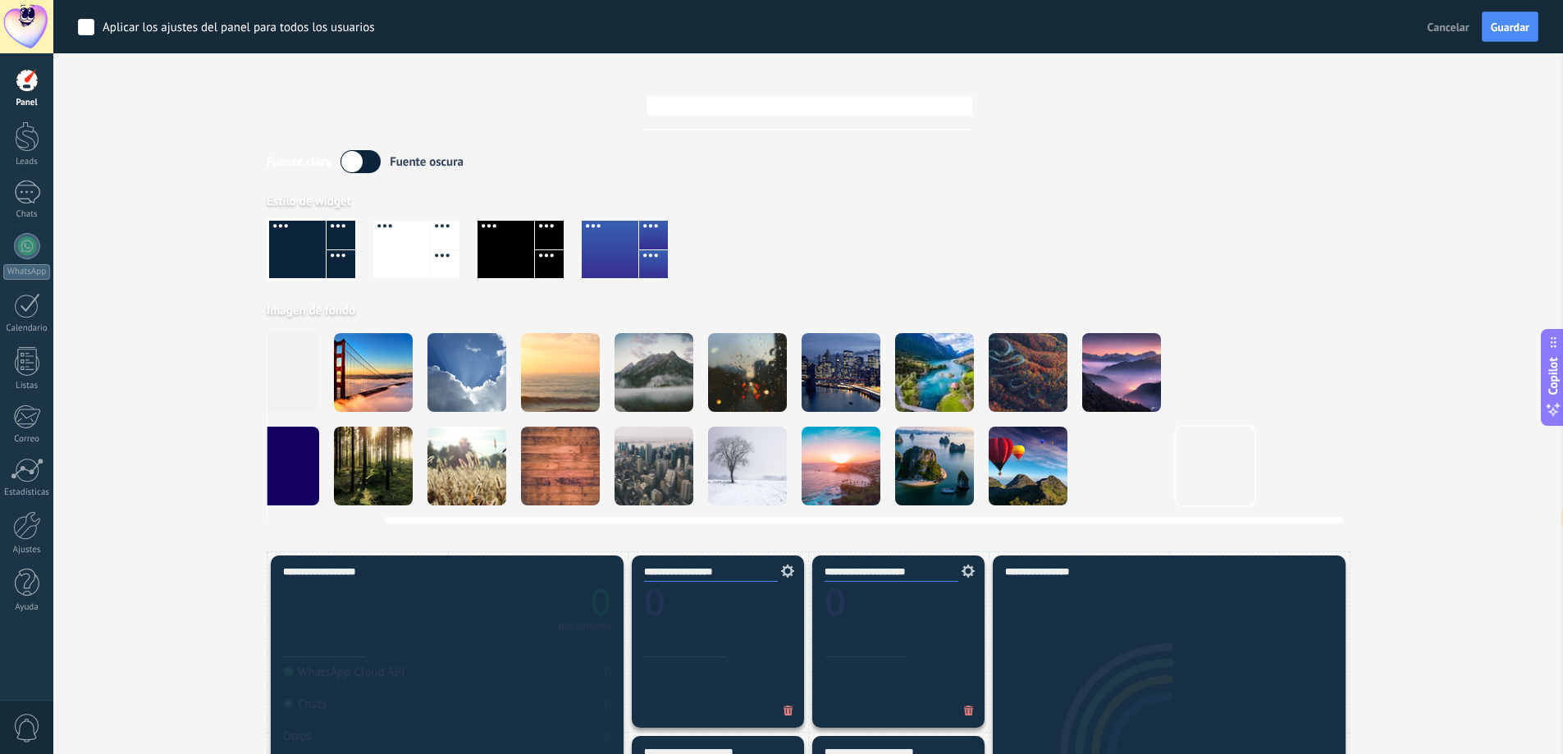
click at [1206, 473] on video at bounding box center [1214, 466] width 79 height 79
click at [816, 251] on div at bounding box center [808, 256] width 1083 height 94
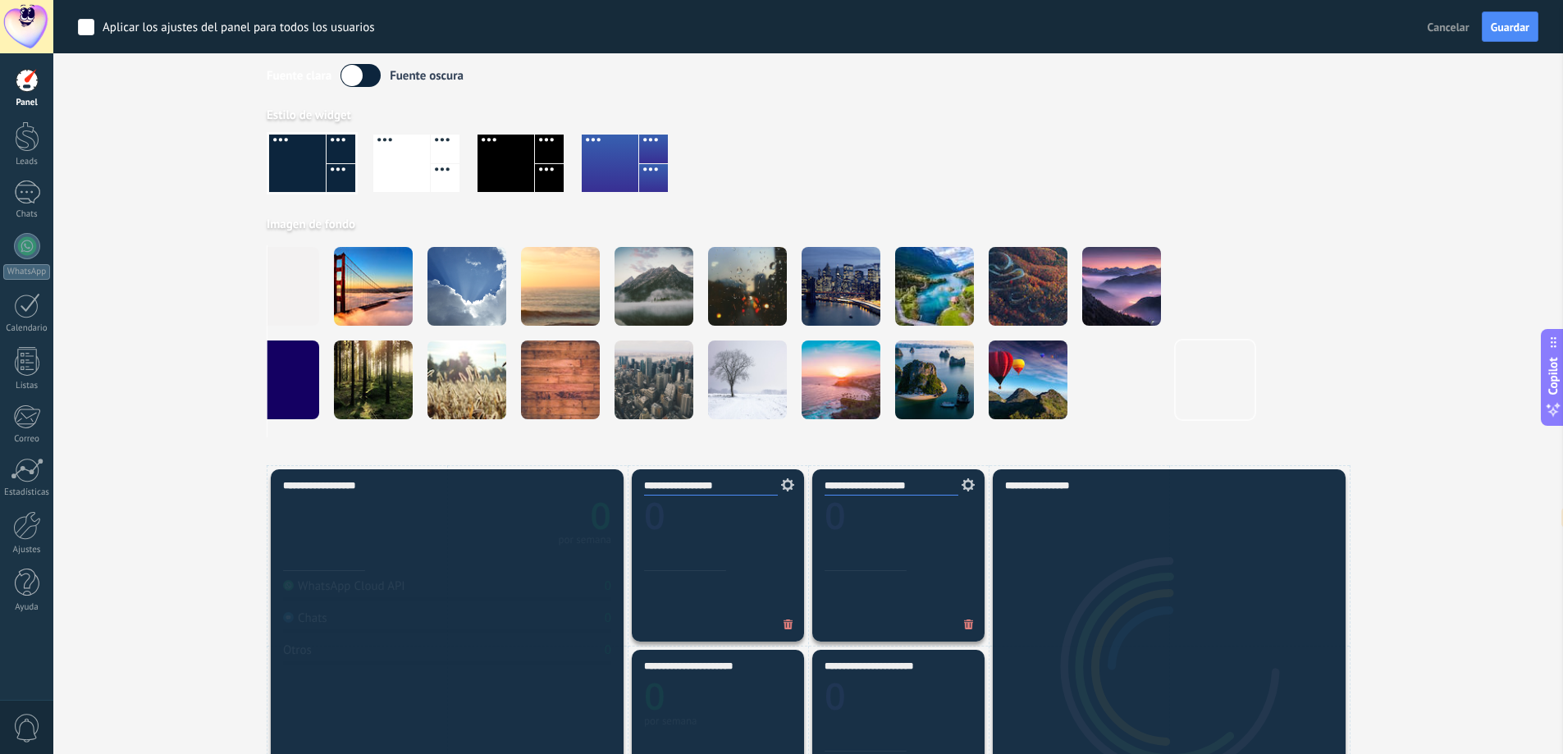
scroll to position [0, 0]
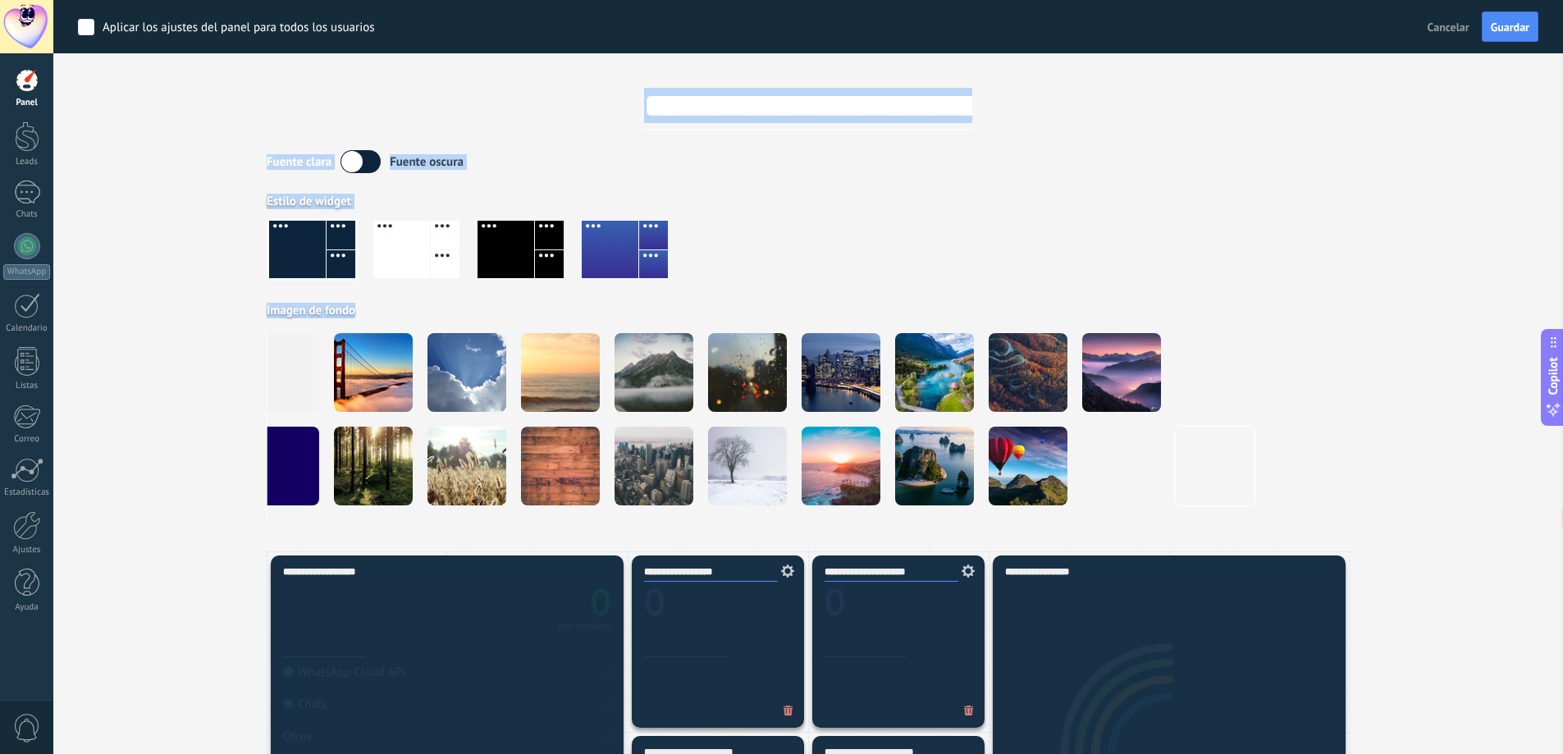
drag, startPoint x: 562, startPoint y: 515, endPoint x: 747, endPoint y: 525, distance: 185.6
click at [778, 242] on div at bounding box center [808, 256] width 1083 height 94
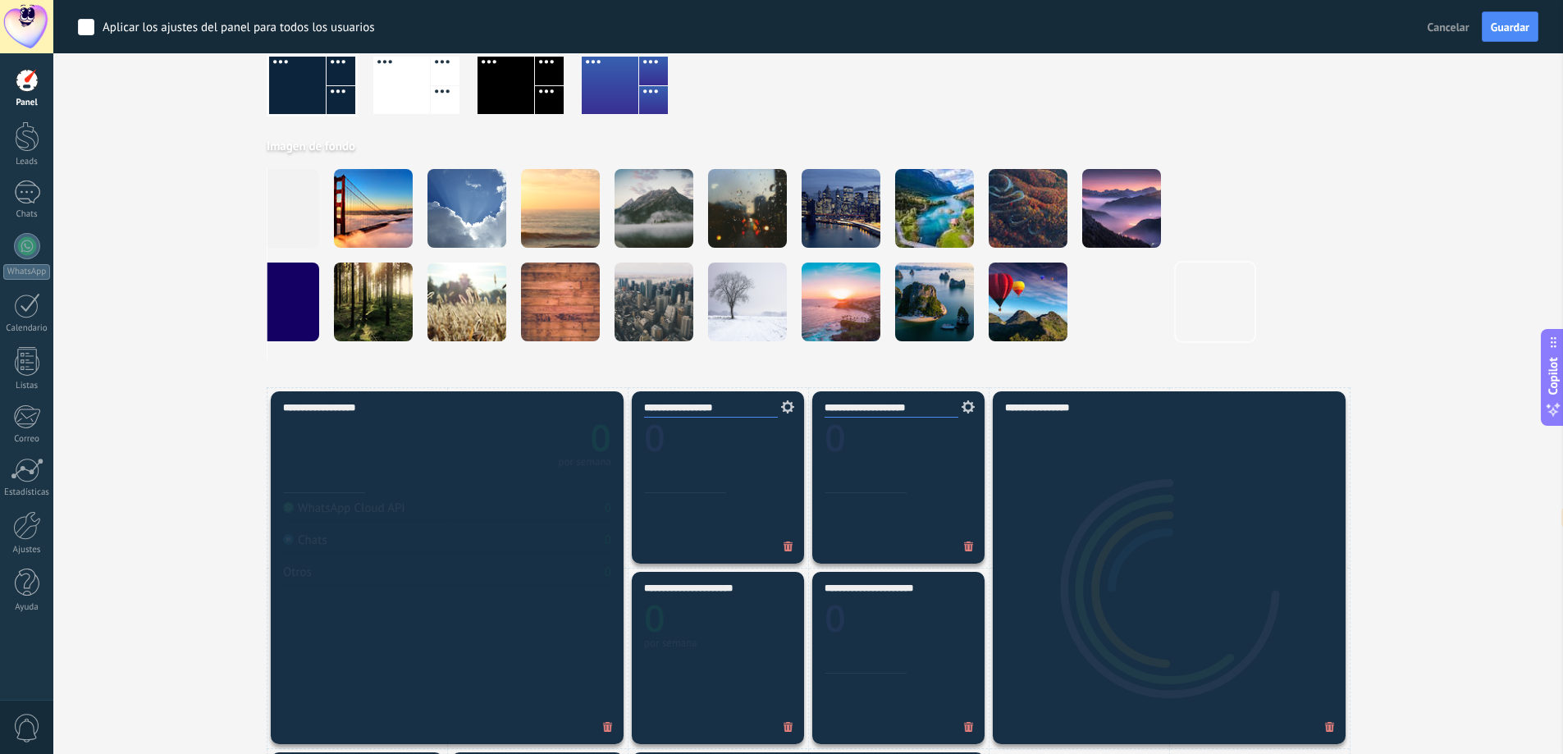
click at [423, 503] on div "**********" at bounding box center [447, 567] width 353 height 353
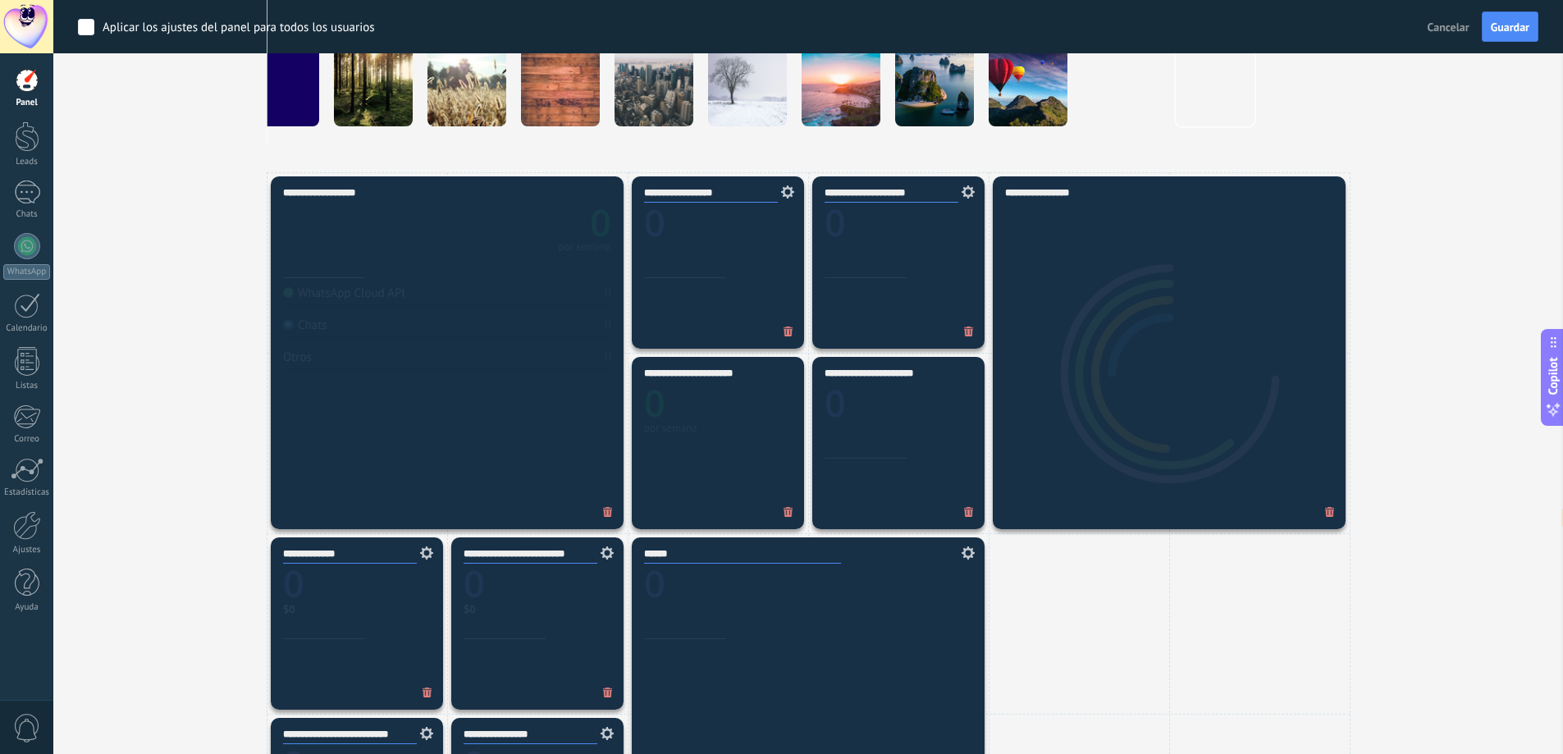
scroll to position [410, 0]
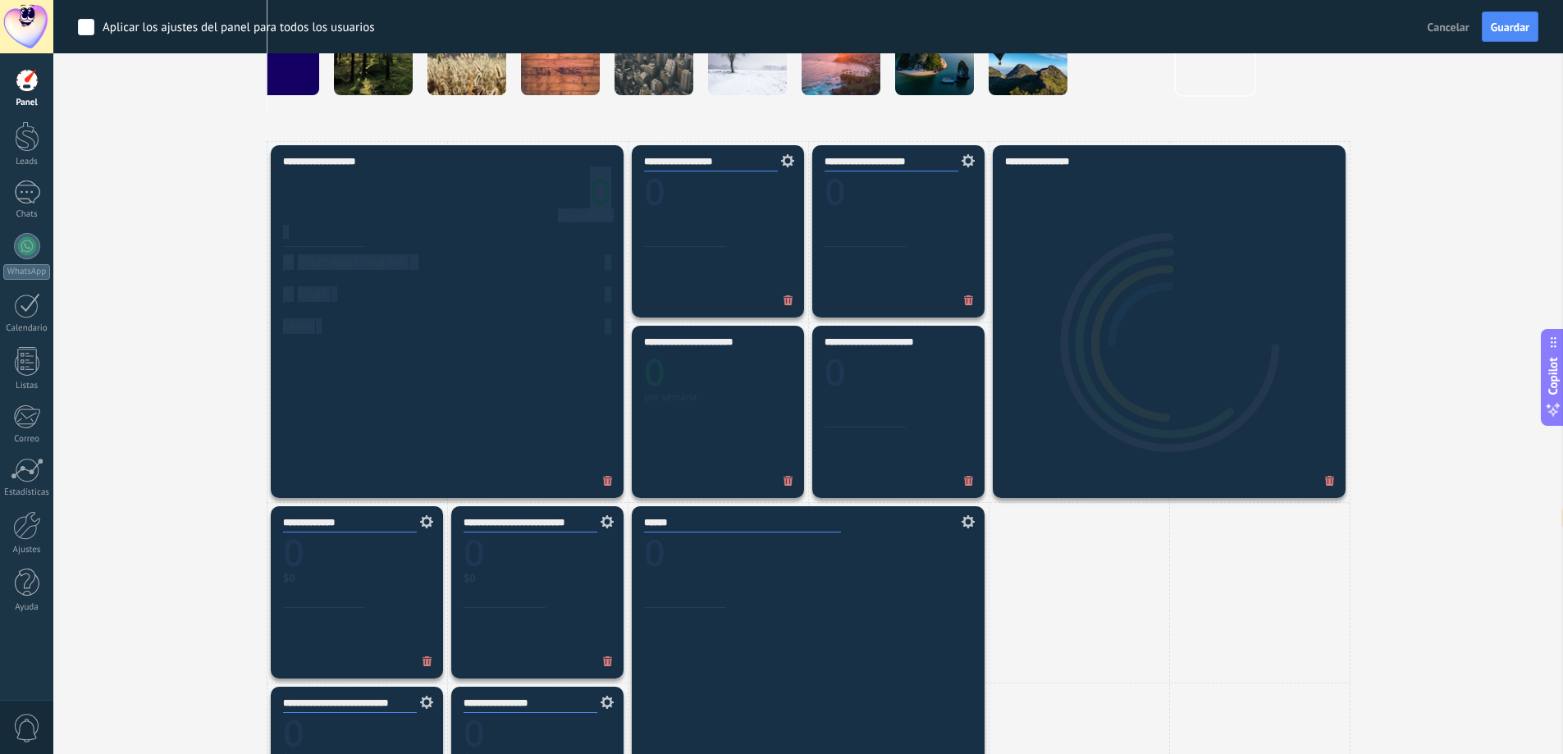
drag, startPoint x: 330, startPoint y: 294, endPoint x: 489, endPoint y: 489, distance: 251.8
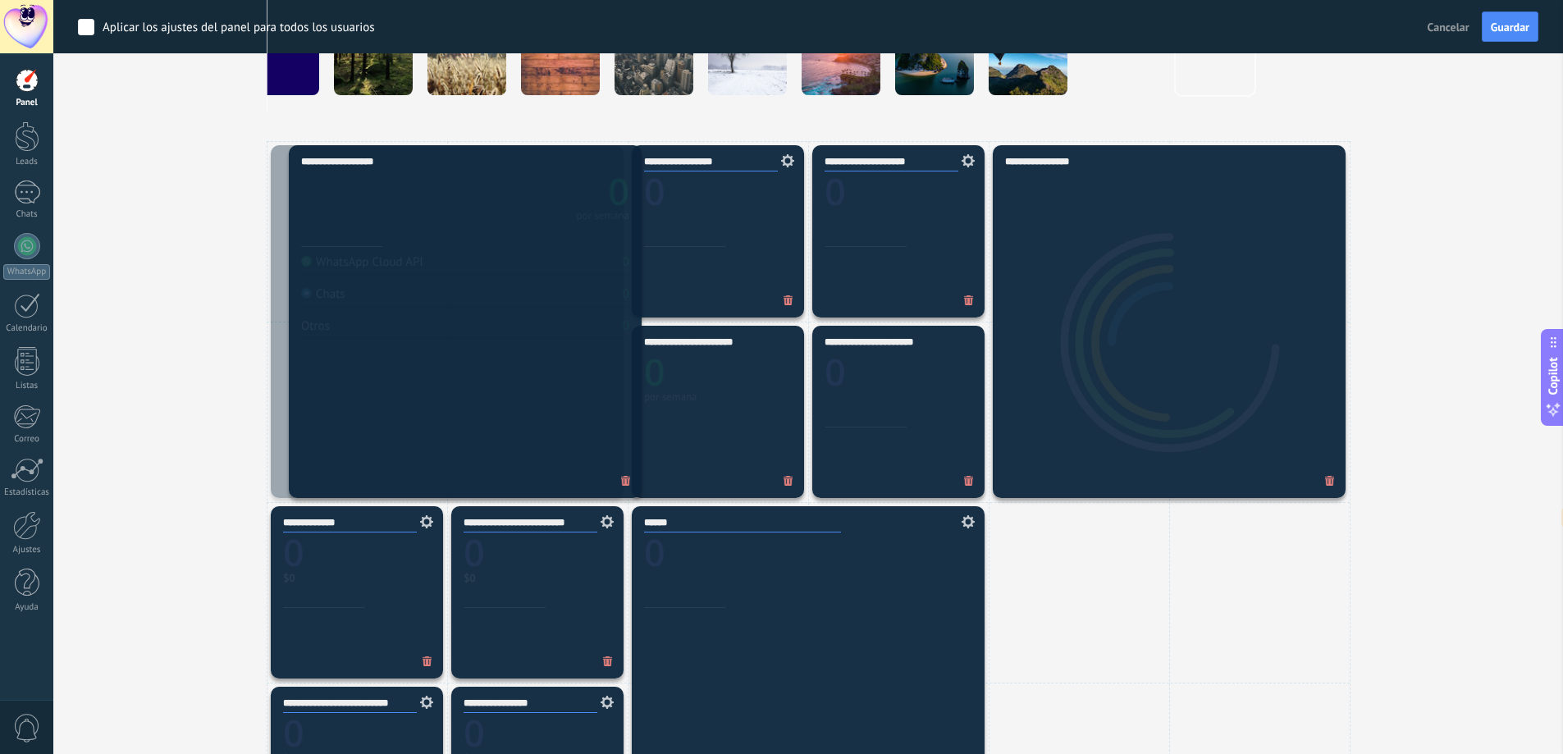
drag, startPoint x: 458, startPoint y: 425, endPoint x: 472, endPoint y: 410, distance: 19.8
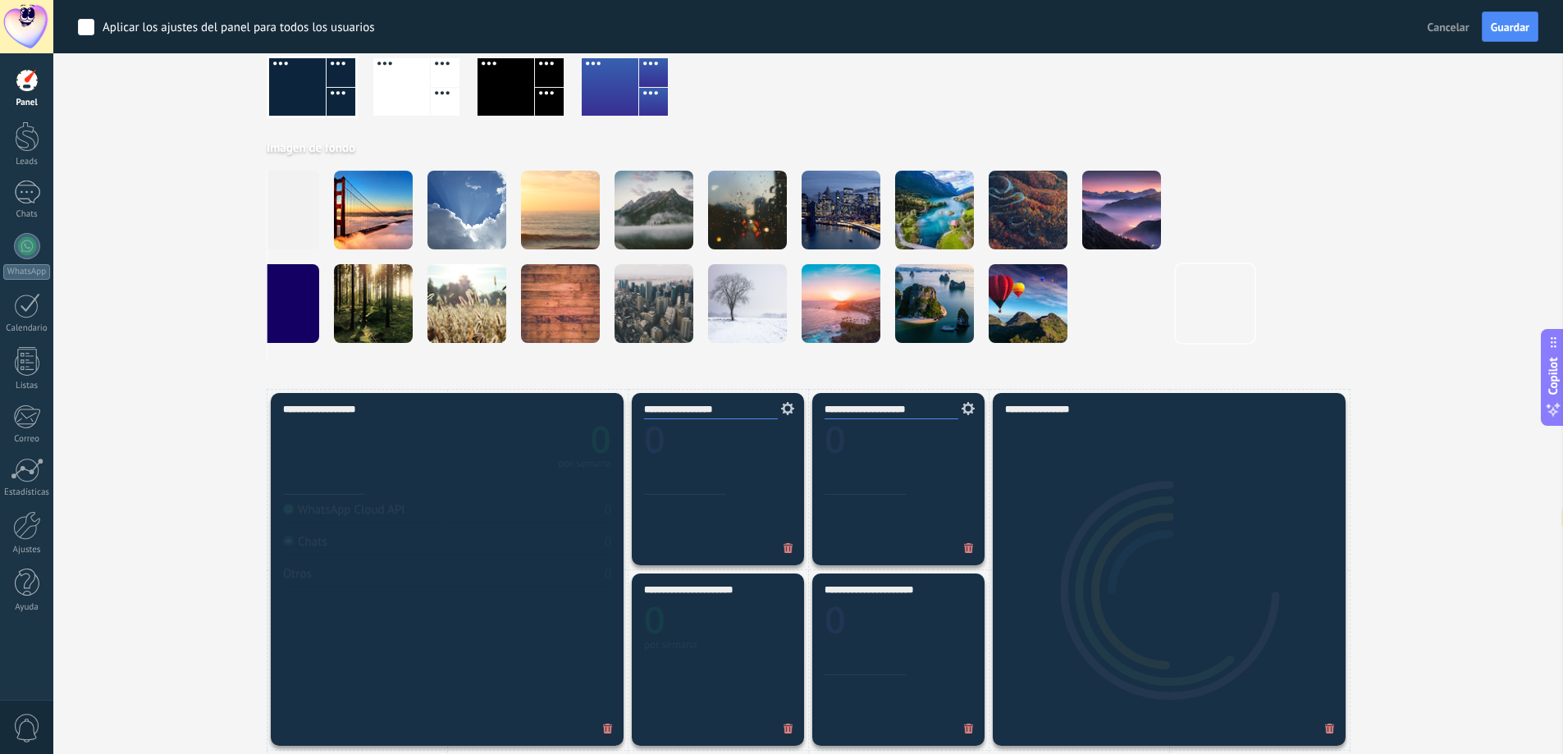
scroll to position [0, 0]
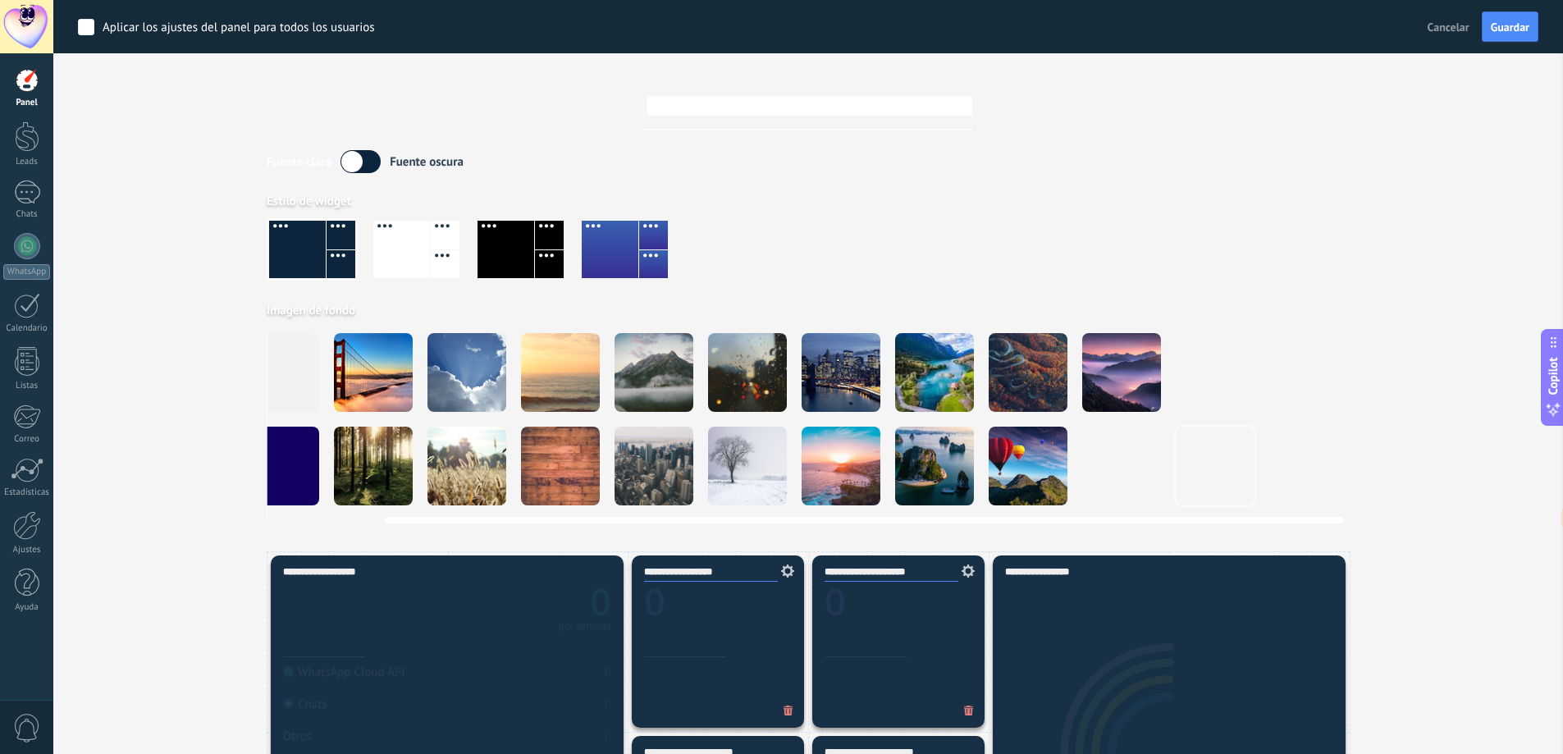
drag, startPoint x: 1509, startPoint y: 25, endPoint x: 1083, endPoint y: 520, distance: 652.6
click at [1509, 26] on span "Guardar" at bounding box center [1509, 26] width 39 height 11
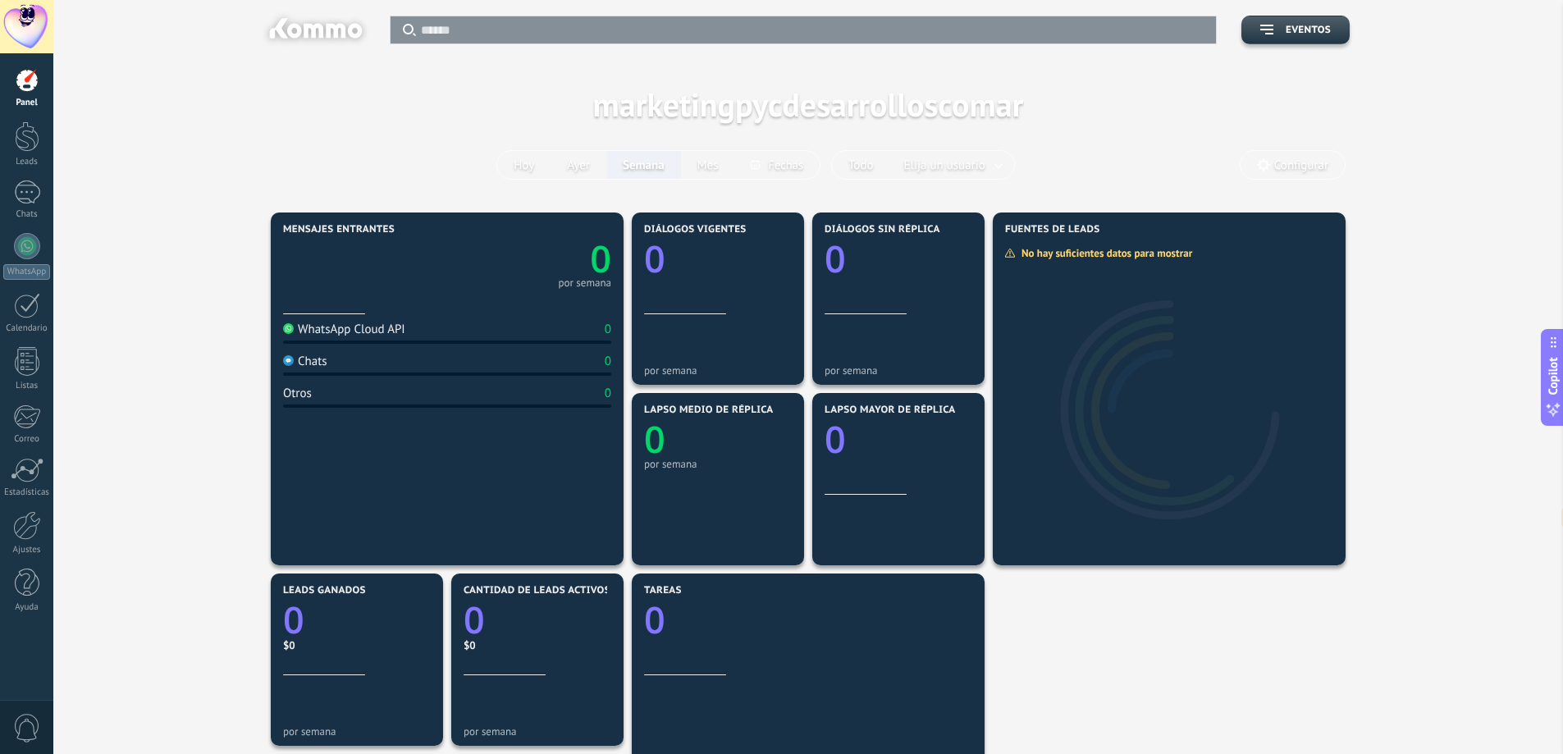
click at [32, 90] on div at bounding box center [27, 80] width 25 height 25
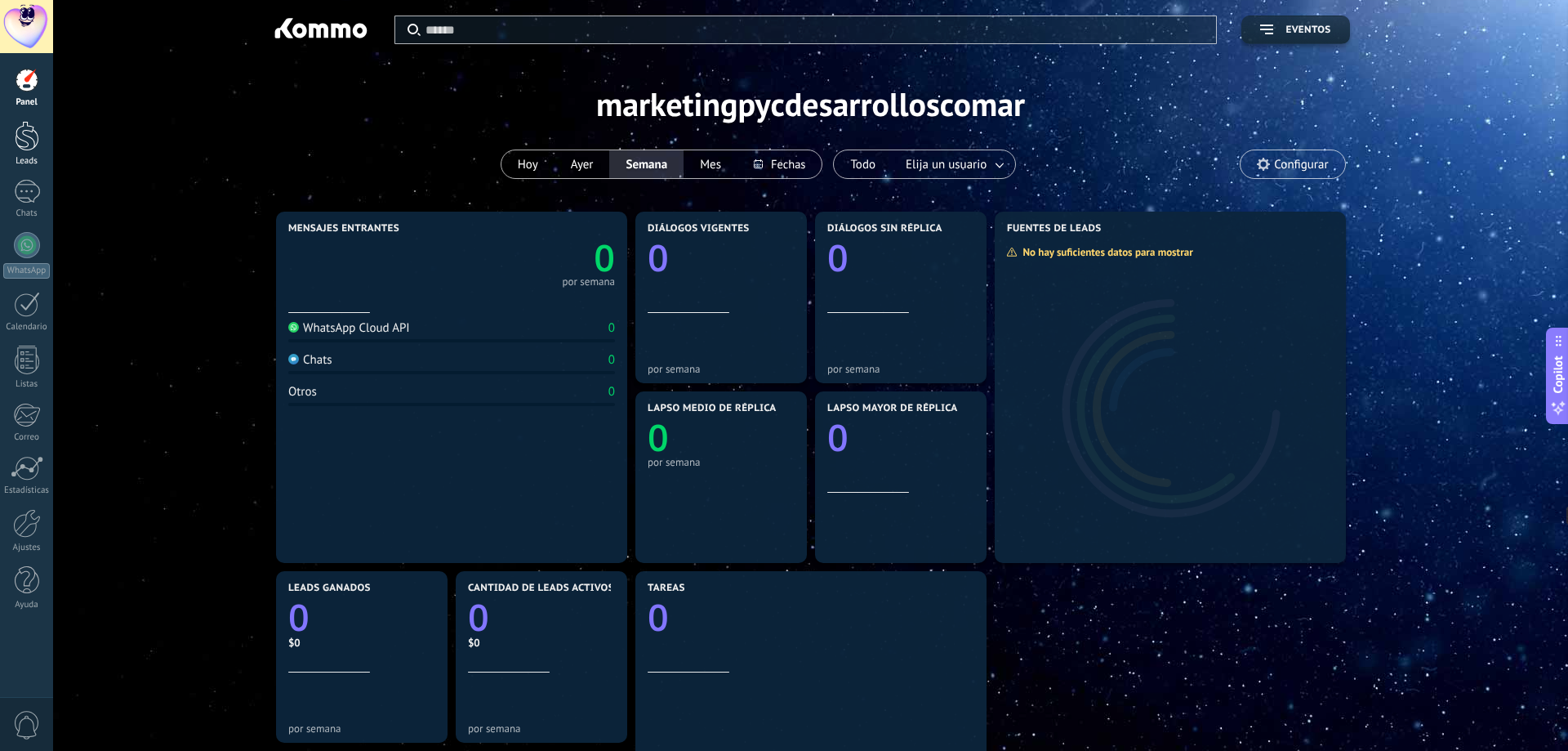
click at [31, 141] on div at bounding box center [27, 135] width 25 height 30
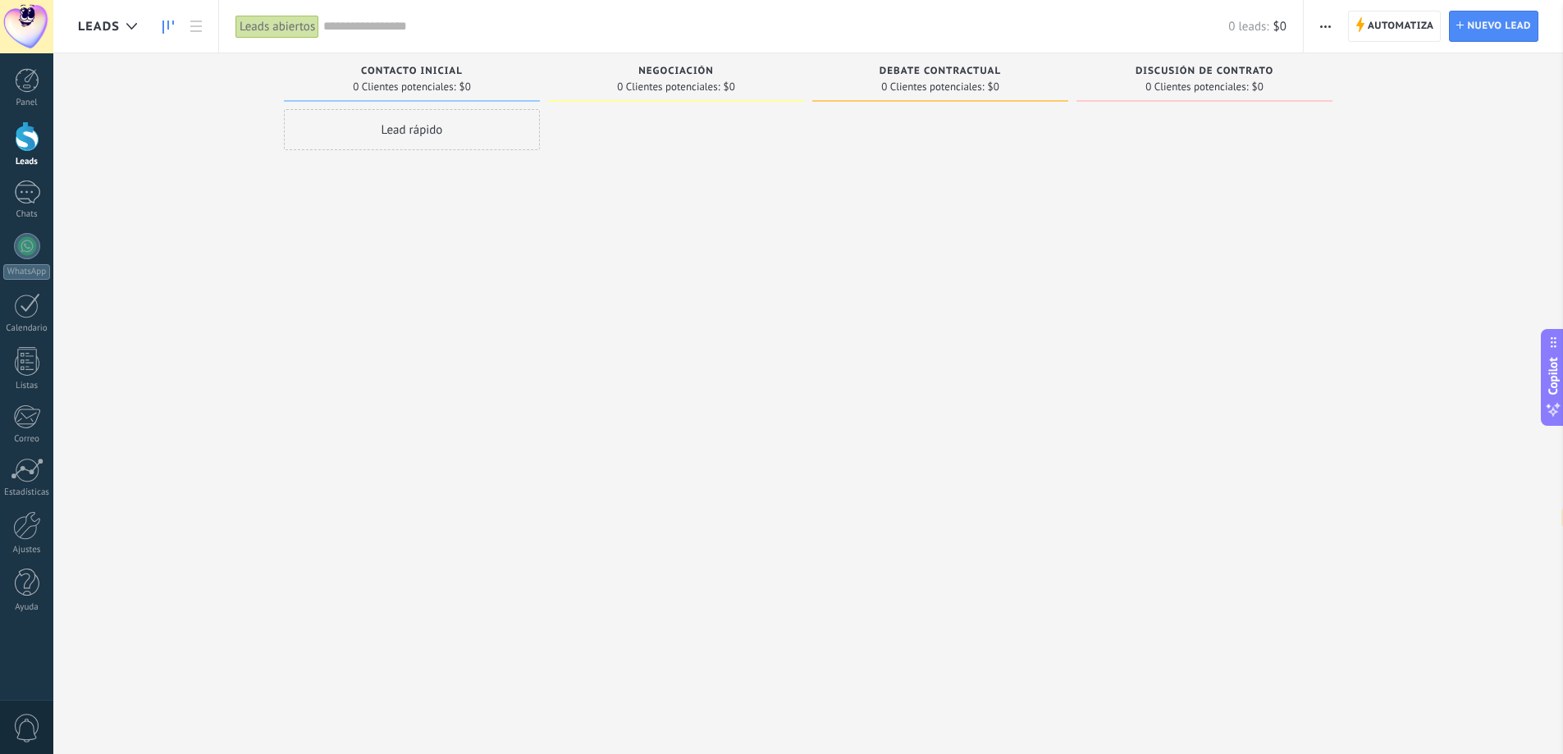
click at [404, 121] on div "Lead rápido" at bounding box center [412, 129] width 256 height 41
click at [298, 354] on button "Instalar" at bounding box center [318, 349] width 55 height 31
drag, startPoint x: 458, startPoint y: 180, endPoint x: 467, endPoint y: 322, distance: 142.2
click at [427, 262] on div "Lead rápido Lead #9112724 [DATE] 14:08 No hay tareas" at bounding box center [412, 379] width 256 height 540
click at [669, 76] on span "Negociación" at bounding box center [675, 71] width 75 height 11
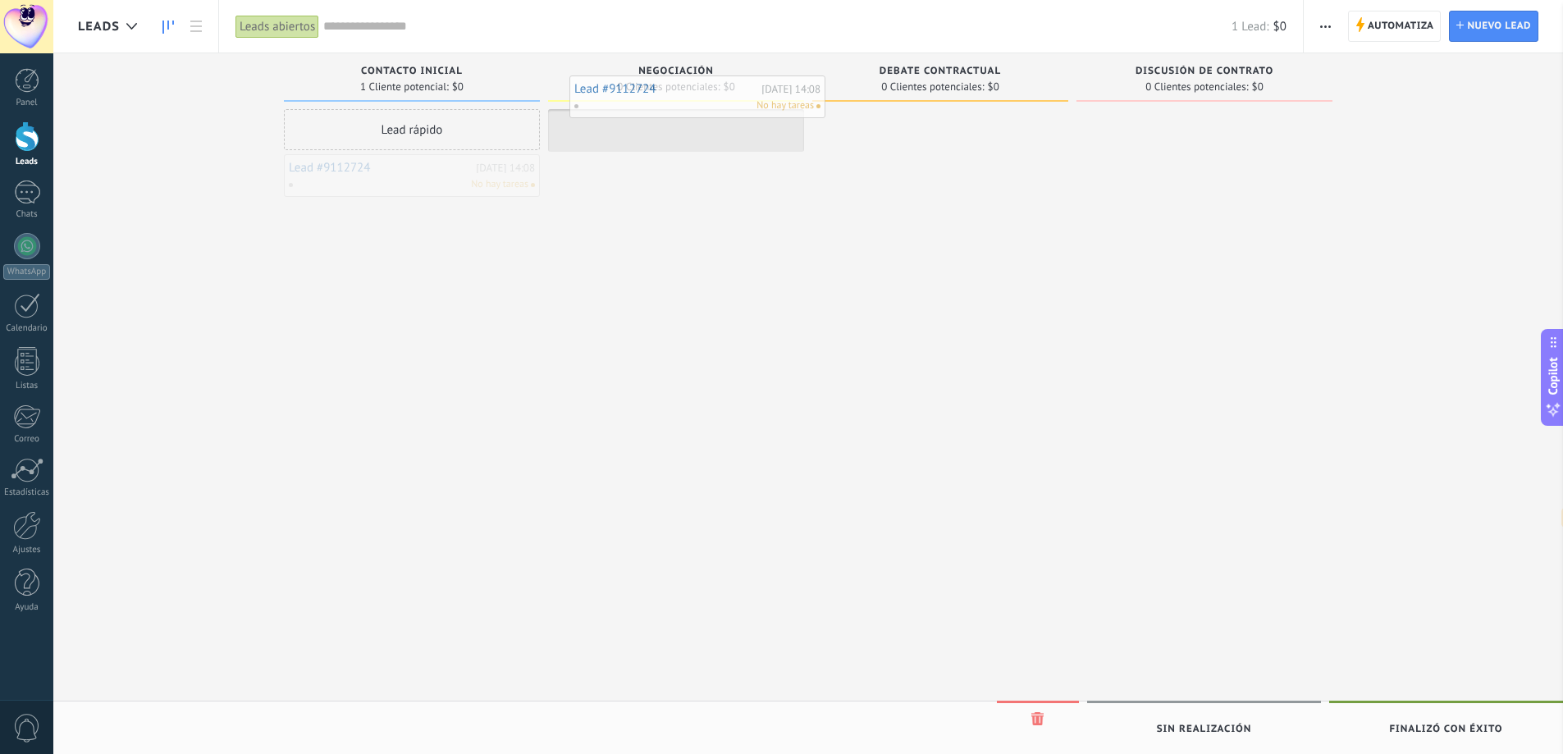
drag, startPoint x: 456, startPoint y: 168, endPoint x: 740, endPoint y: 89, distance: 294.5
drag, startPoint x: 674, startPoint y: 121, endPoint x: 928, endPoint y: 118, distance: 254.3
drag, startPoint x: 930, startPoint y: 143, endPoint x: 1214, endPoint y: 143, distance: 283.8
drag, startPoint x: 1212, startPoint y: 145, endPoint x: 881, endPoint y: 155, distance: 331.5
drag, startPoint x: 914, startPoint y: 130, endPoint x: 693, endPoint y: 145, distance: 221.2
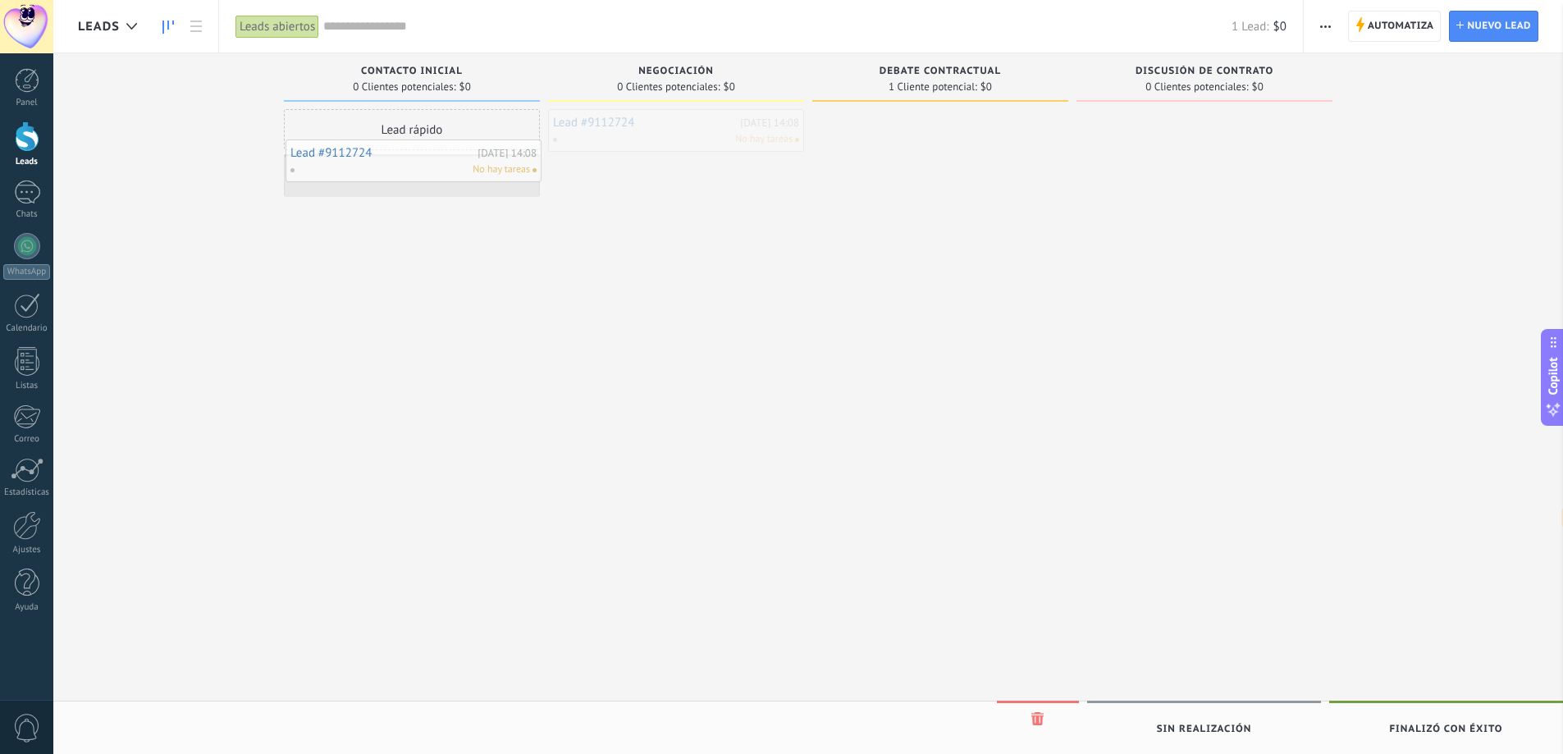
drag, startPoint x: 676, startPoint y: 144, endPoint x: 340, endPoint y: 174, distance: 337.7
click at [25, 14] on div at bounding box center [26, 26] width 53 height 53
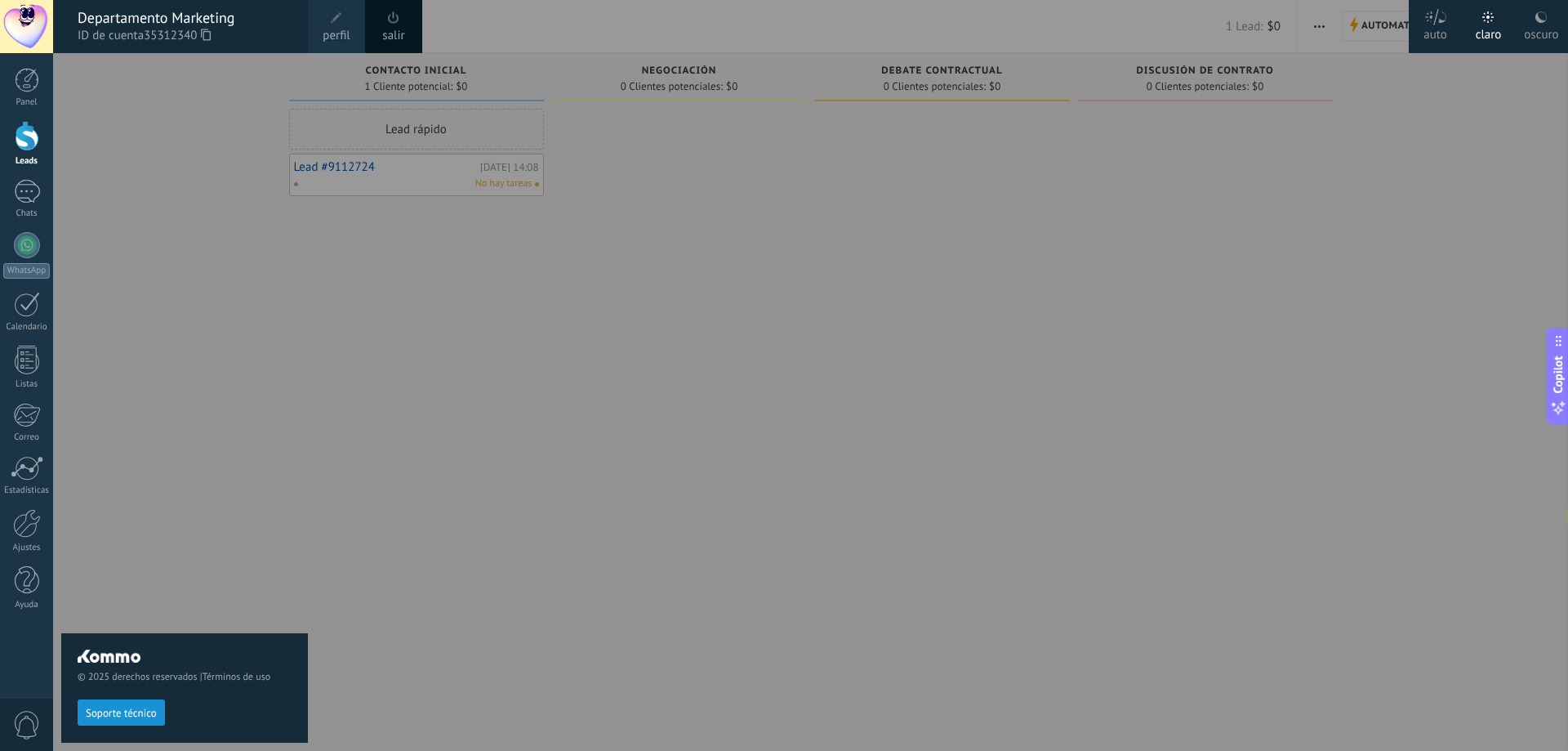
click at [1533, 14] on div "oscuro" at bounding box center [1541, 32] width 34 height 43
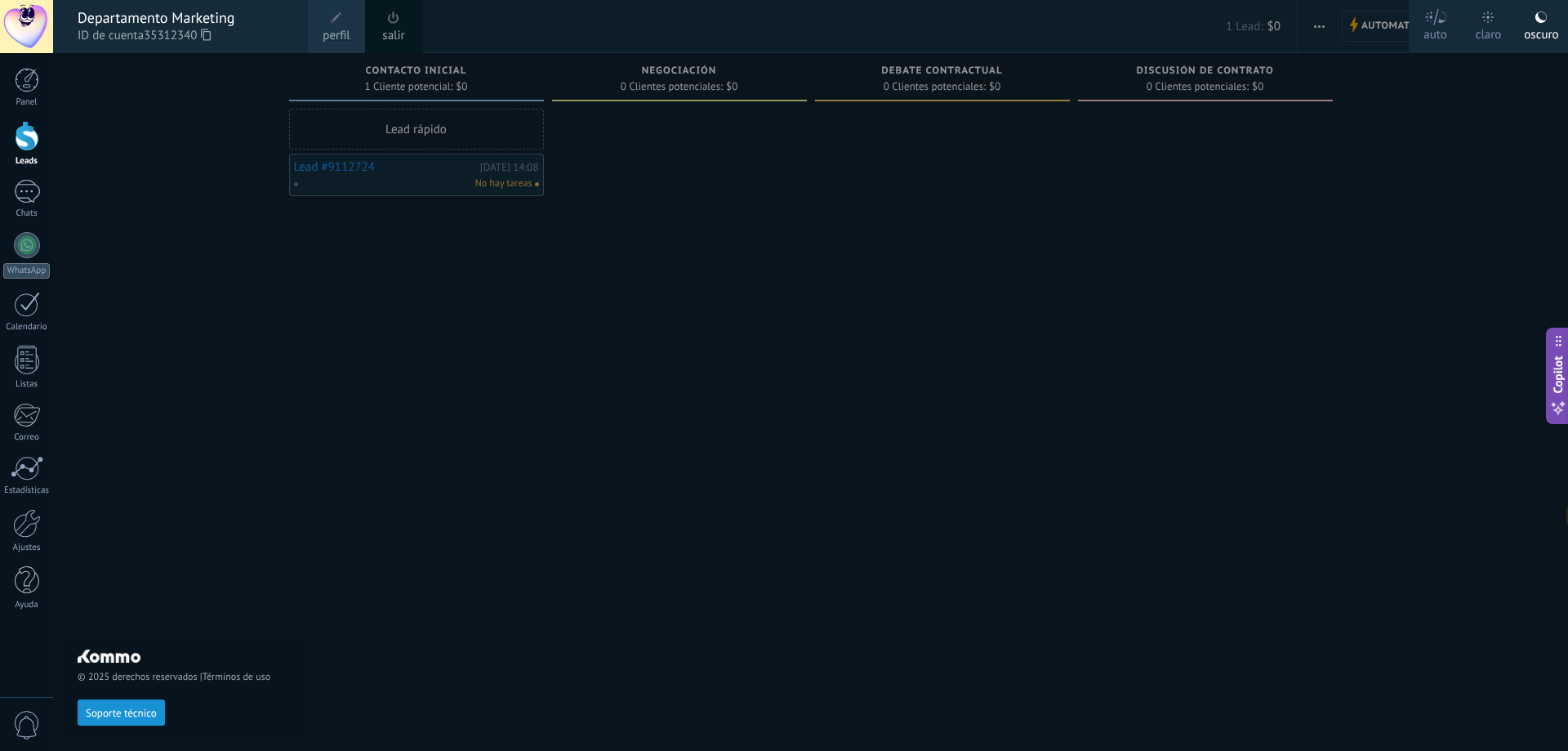
click at [1353, 179] on div at bounding box center [836, 376] width 1568 height 751
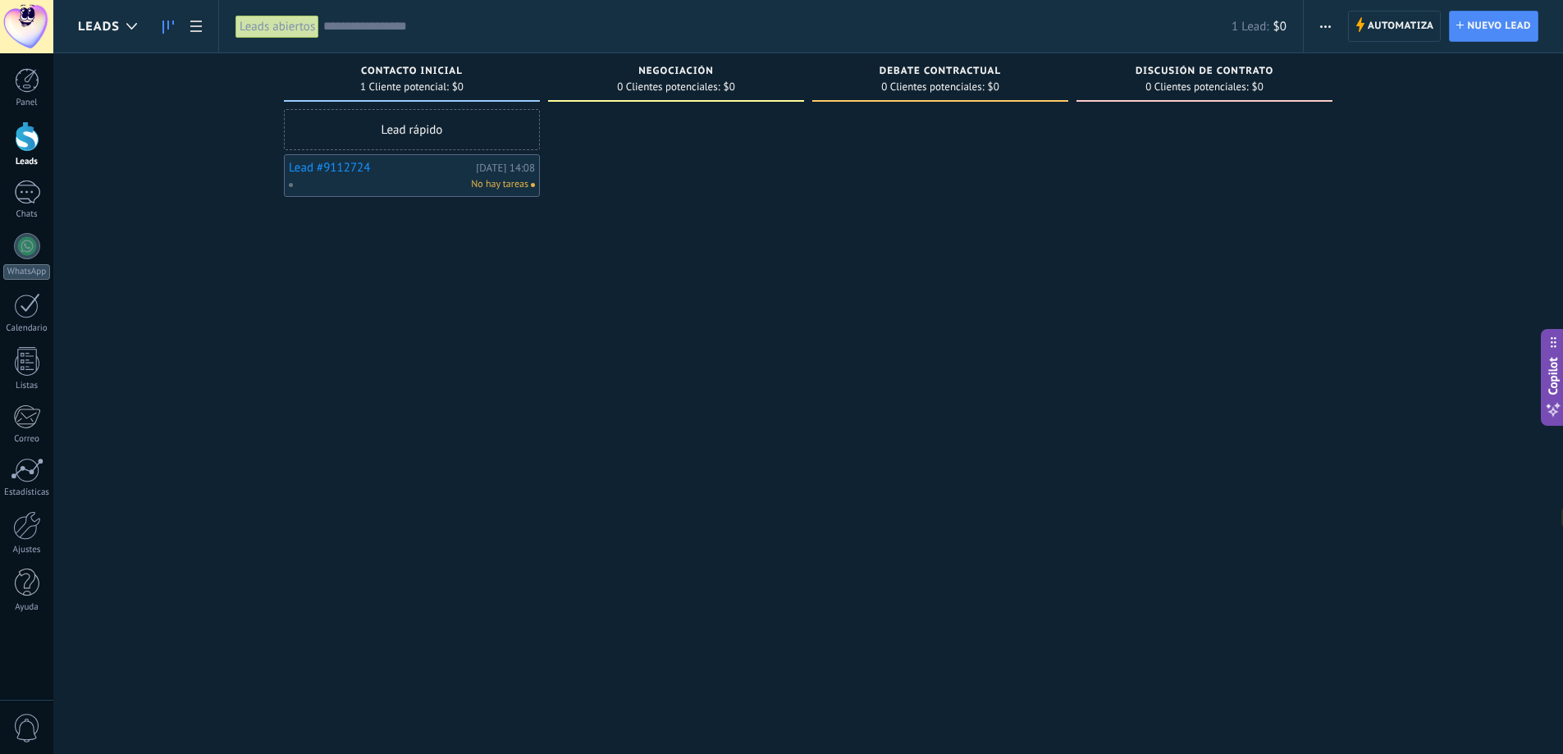
click at [267, 354] on div "Leads Entrantes Solicitudes: 0 0 0 0 0 Contacto inicial 1 Cliente potencial: $0…" at bounding box center [820, 350] width 1485 height 595
click at [39, 91] on div at bounding box center [27, 80] width 25 height 25
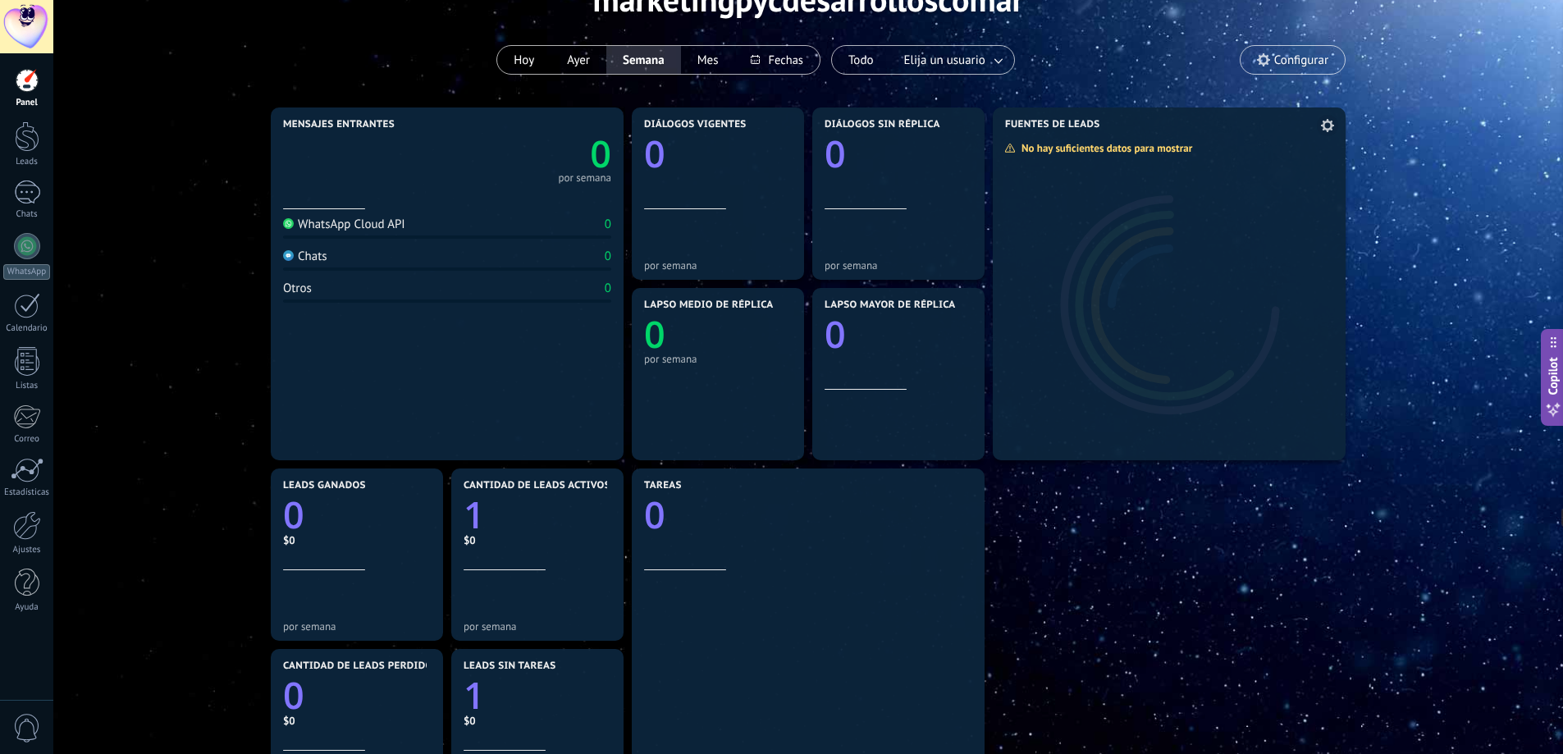
scroll to position [107, 0]
click at [427, 230] on div "WhatsApp Cloud API 0" at bounding box center [447, 226] width 328 height 22
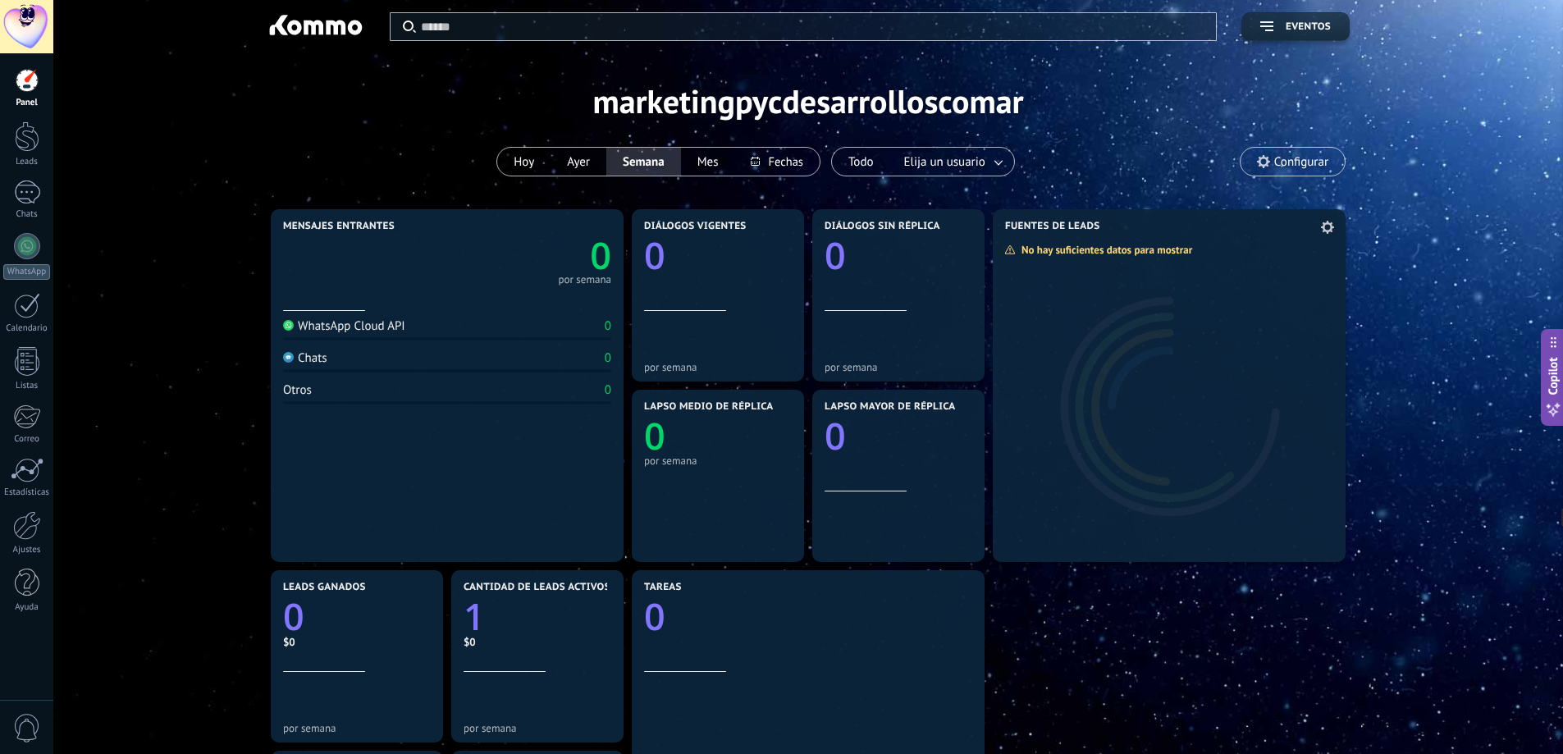
scroll to position [0, 0]
